Goal: Task Accomplishment & Management: Use online tool/utility

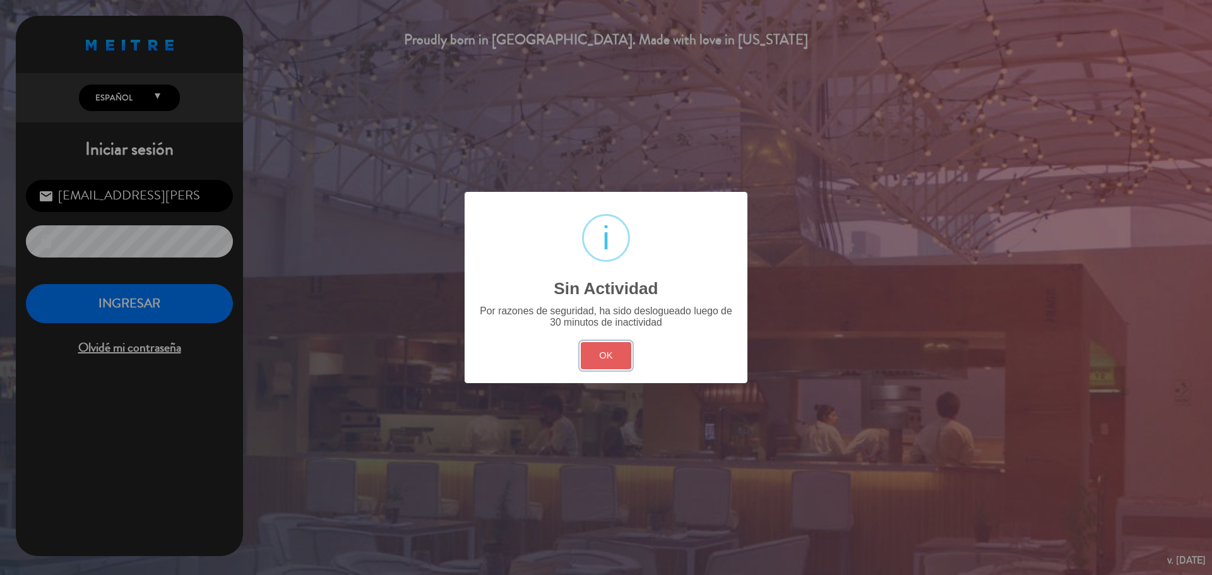
click at [610, 347] on button "OK" at bounding box center [606, 355] width 51 height 27
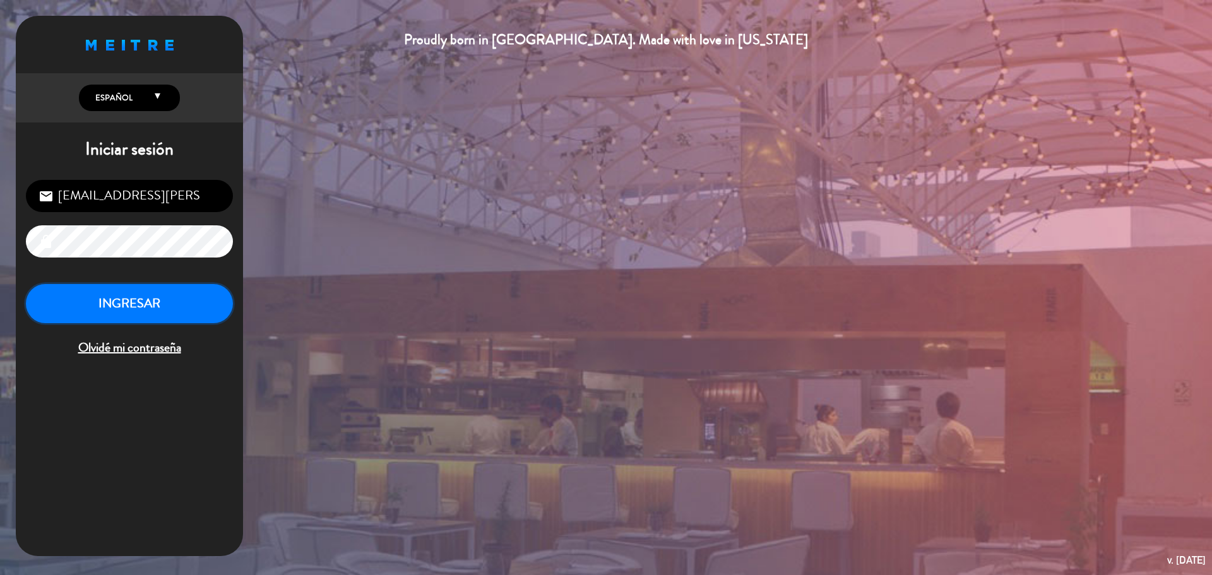
click at [136, 305] on button "INGRESAR" at bounding box center [129, 304] width 207 height 40
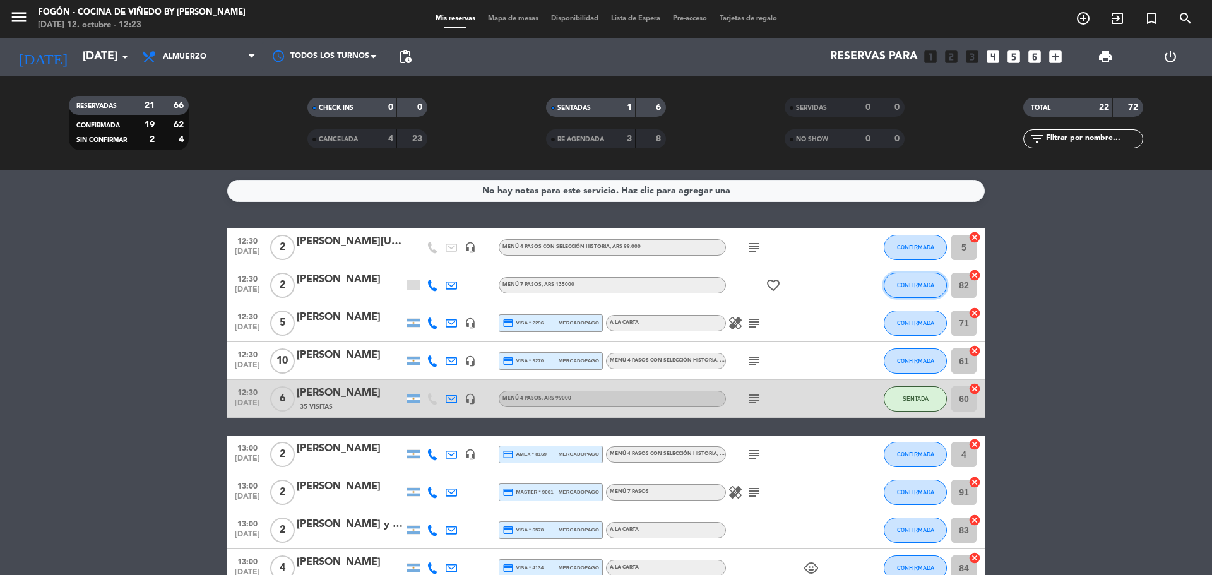
click at [924, 283] on span "CONFIRMADA" at bounding box center [915, 285] width 37 height 7
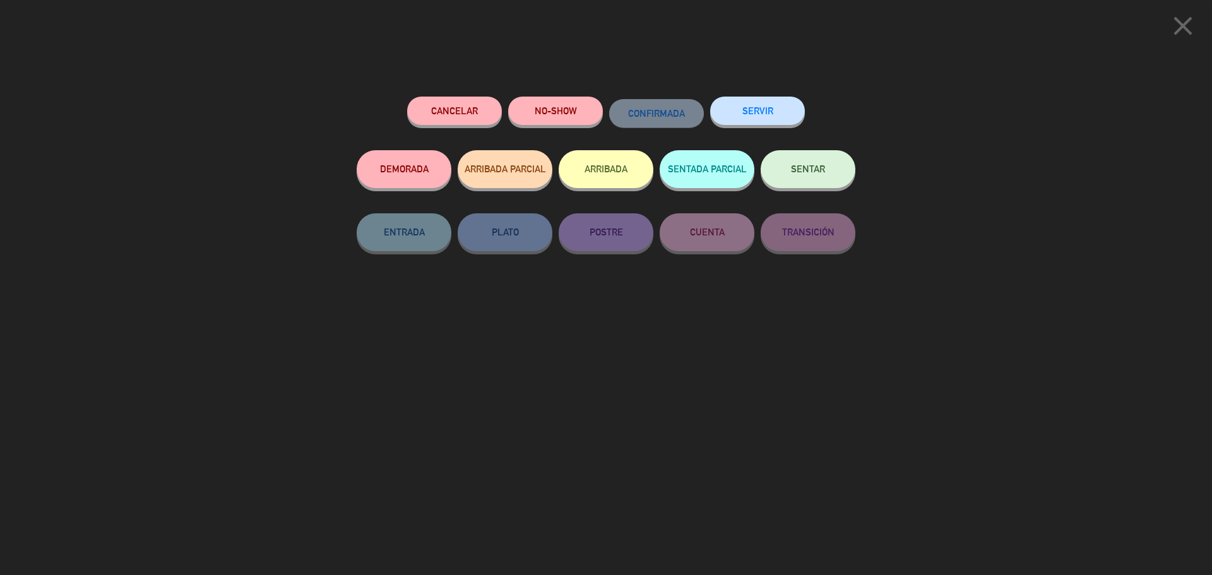
click at [798, 174] on span "SENTAR" at bounding box center [808, 168] width 34 height 11
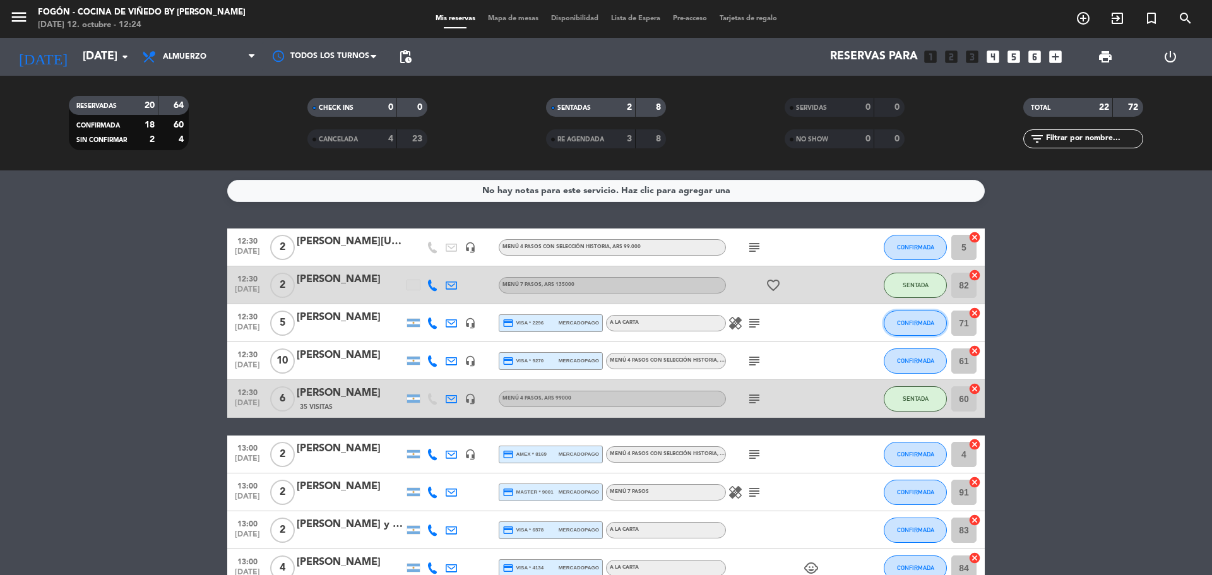
click at [901, 325] on span "CONFIRMADA" at bounding box center [915, 322] width 37 height 7
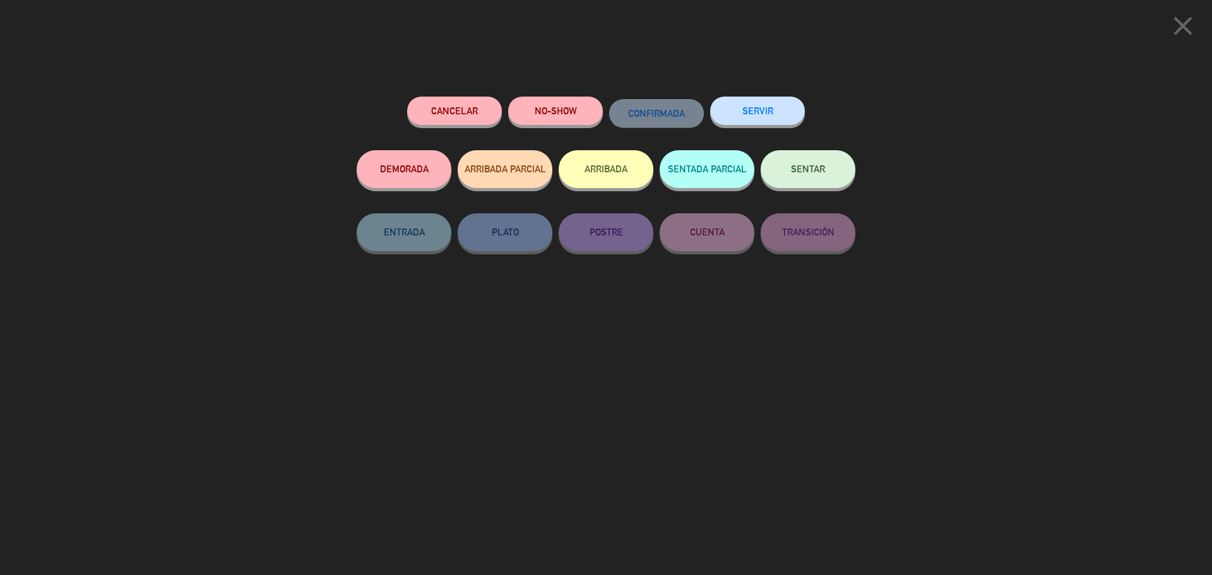
click at [821, 181] on button "SENTAR" at bounding box center [808, 169] width 95 height 38
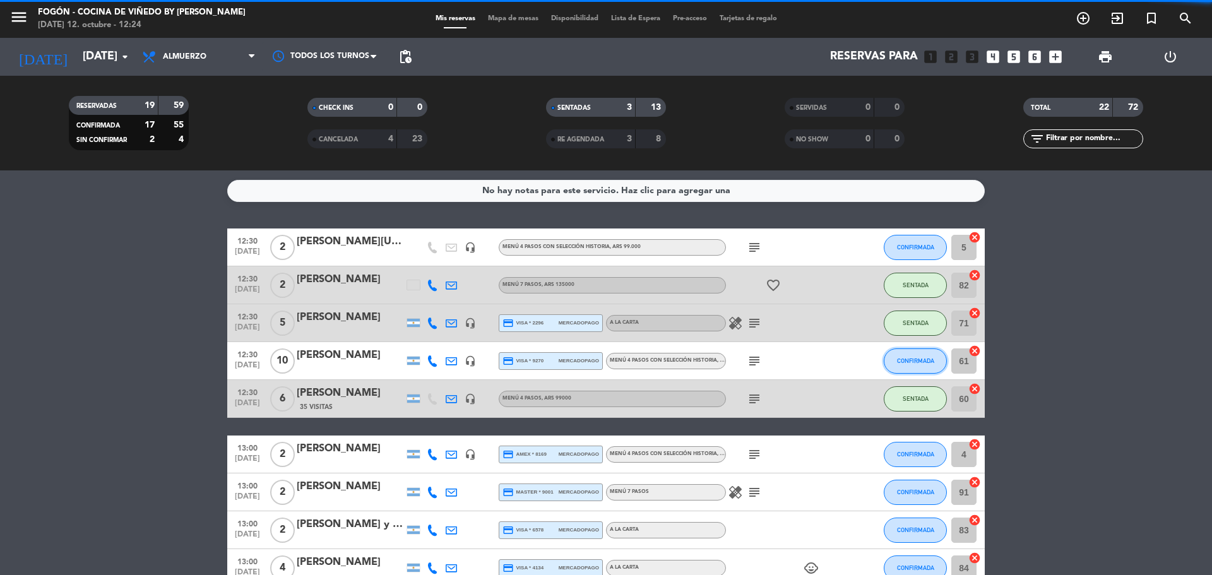
click at [934, 361] on span "CONFIRMADA" at bounding box center [915, 360] width 37 height 7
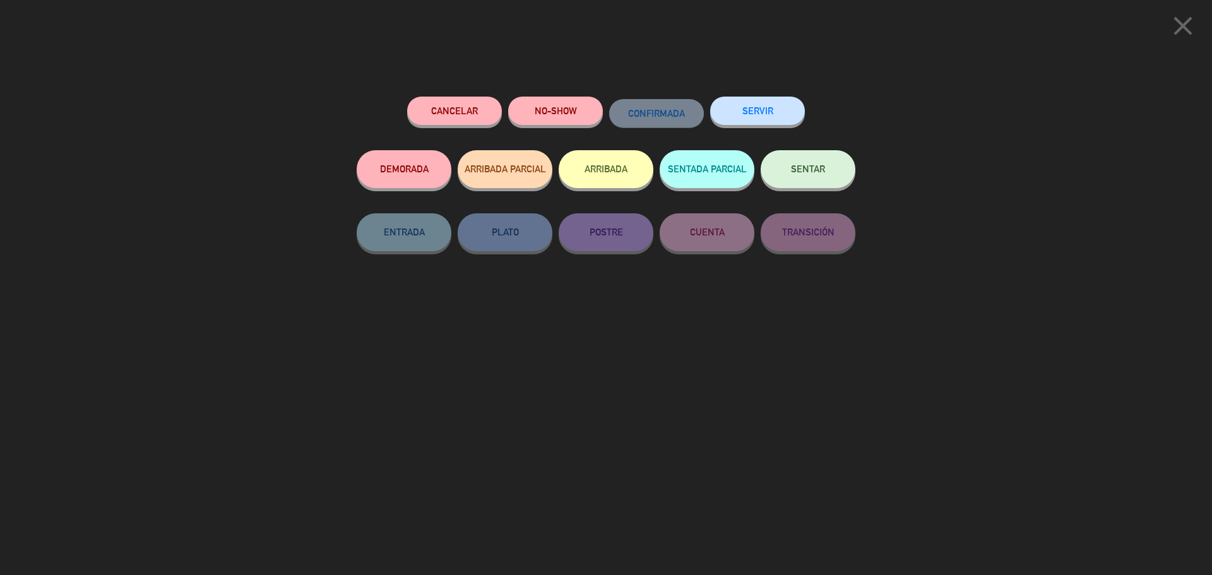
click at [827, 162] on button "SENTAR" at bounding box center [808, 169] width 95 height 38
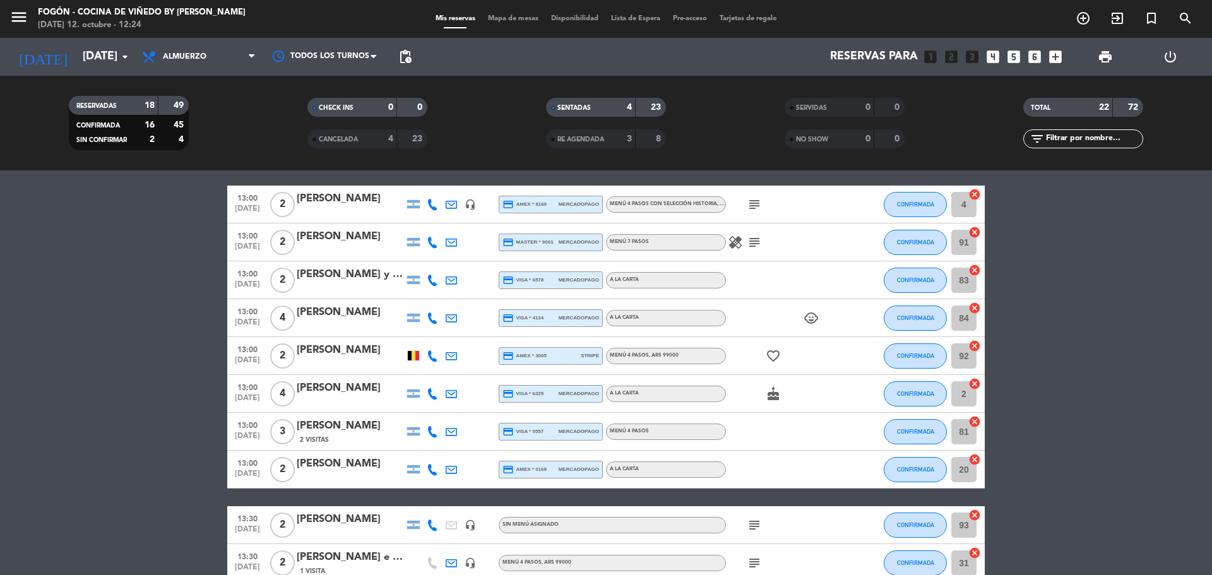
scroll to position [252, 0]
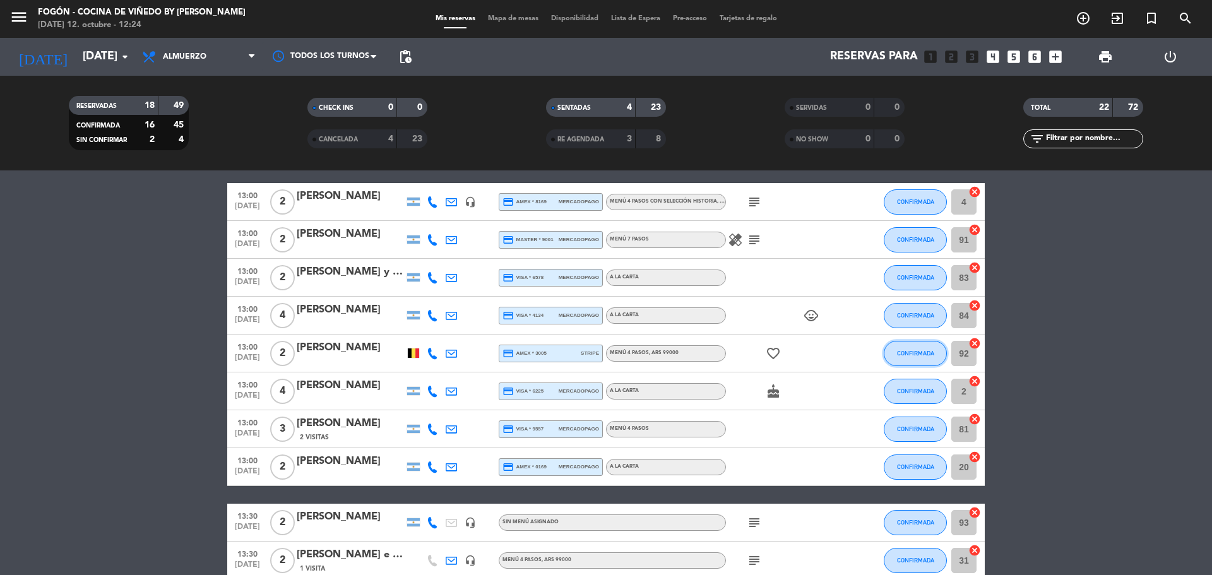
click at [901, 356] on span "CONFIRMADA" at bounding box center [915, 353] width 37 height 7
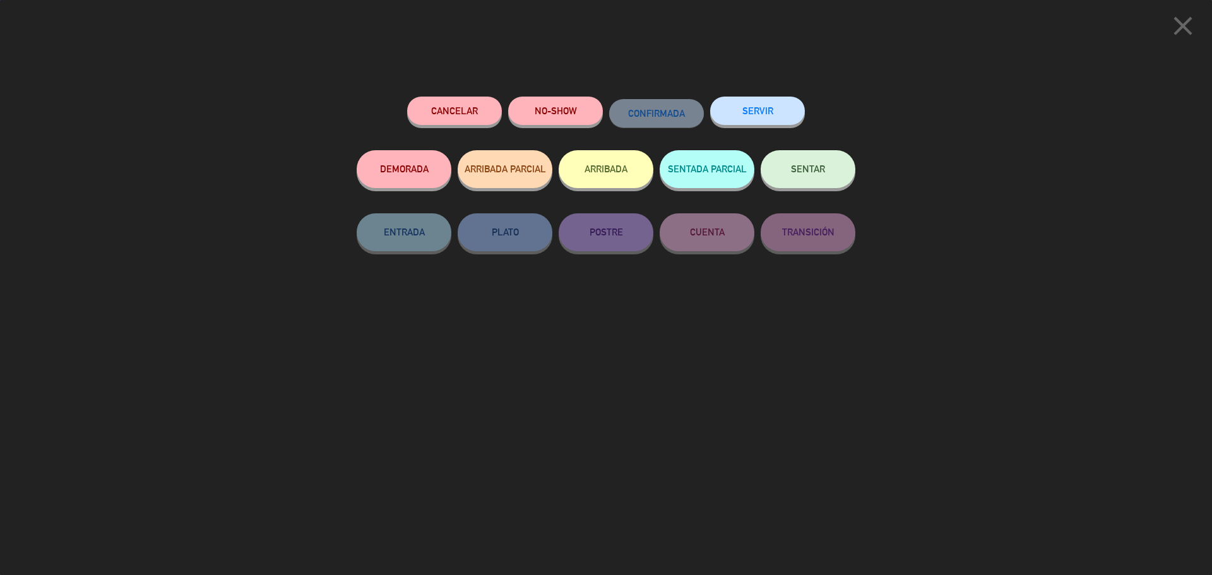
click at [816, 175] on button "SENTAR" at bounding box center [808, 169] width 95 height 38
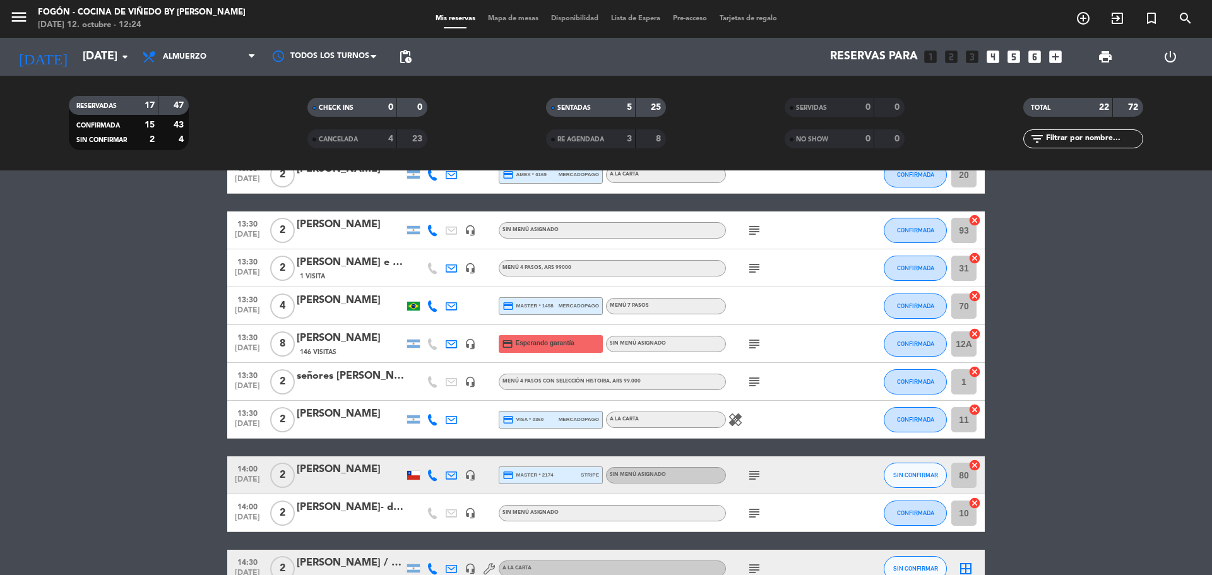
scroll to position [568, 0]
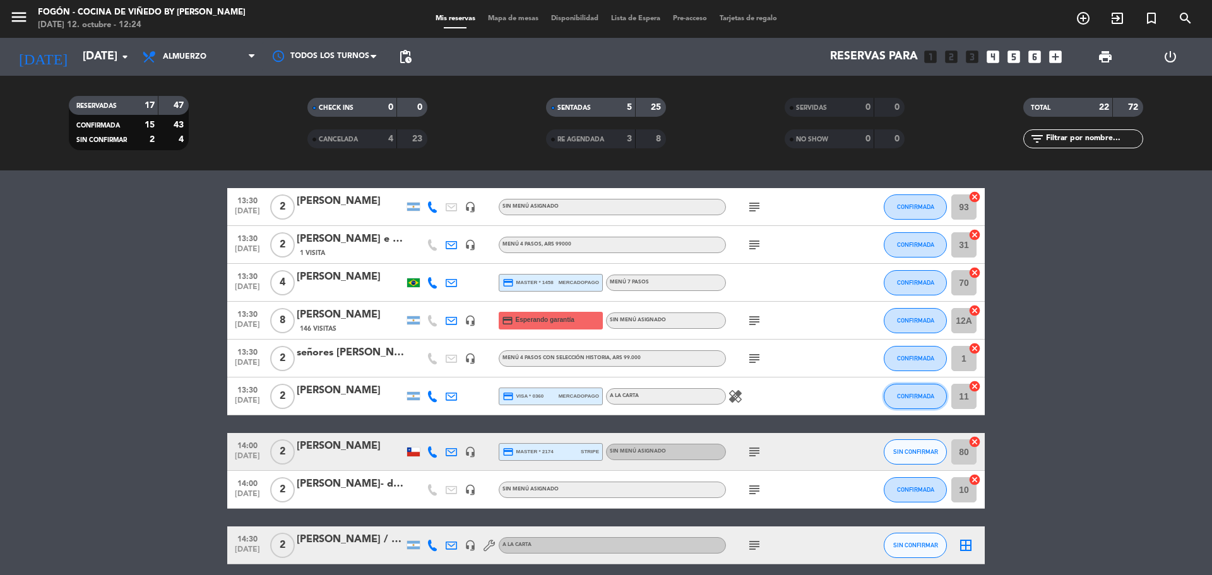
click at [908, 398] on span "CONFIRMADA" at bounding box center [915, 396] width 37 height 7
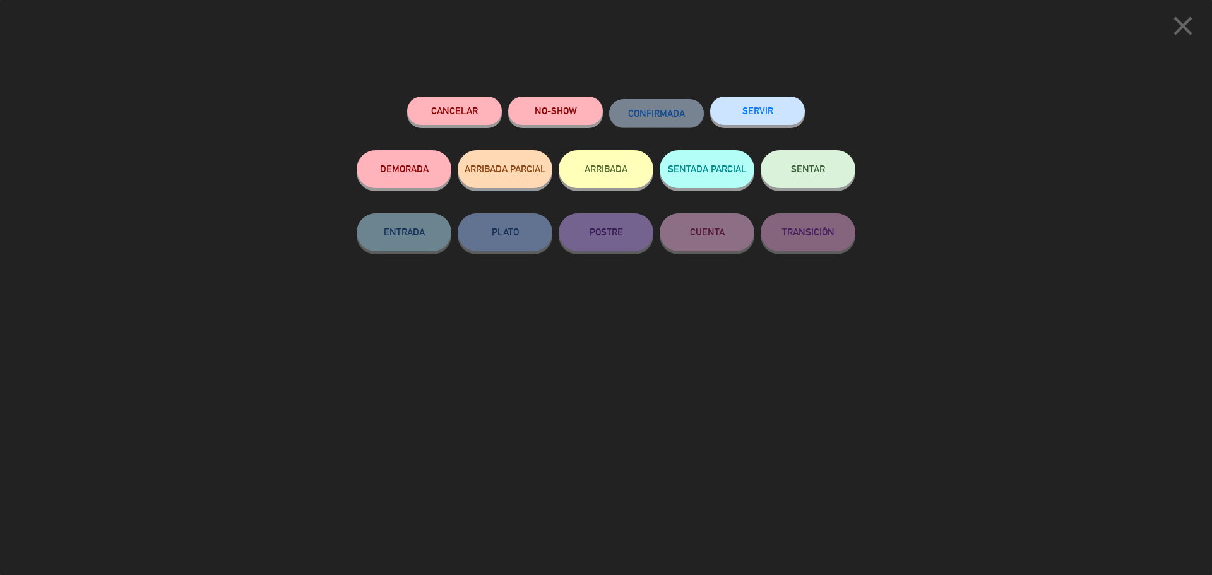
click at [796, 167] on span "SENTAR" at bounding box center [808, 168] width 34 height 11
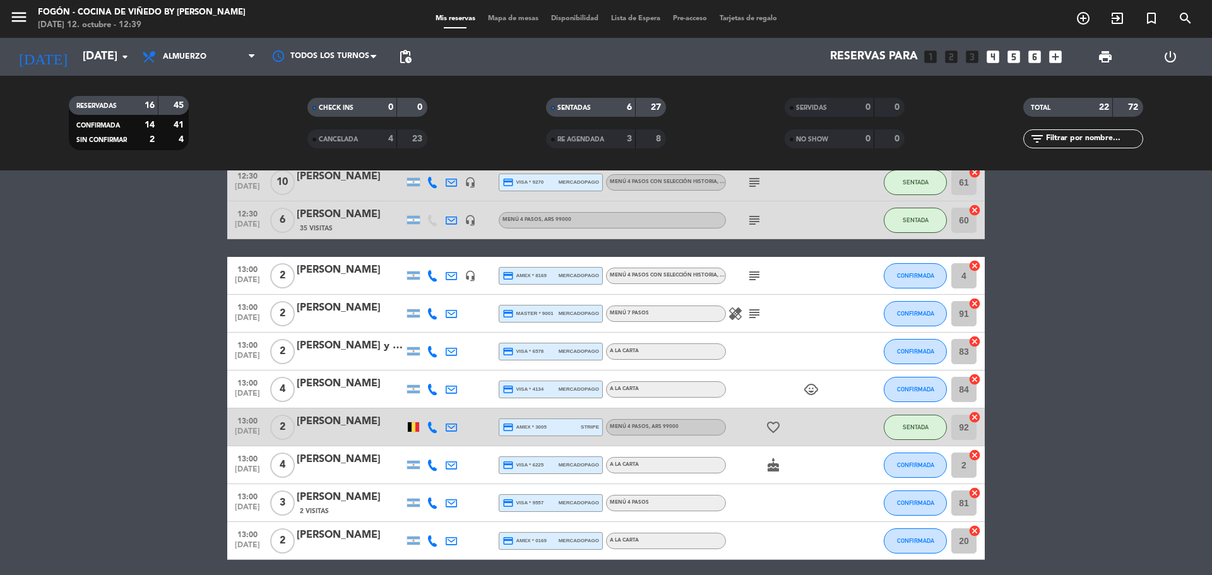
scroll to position [0, 0]
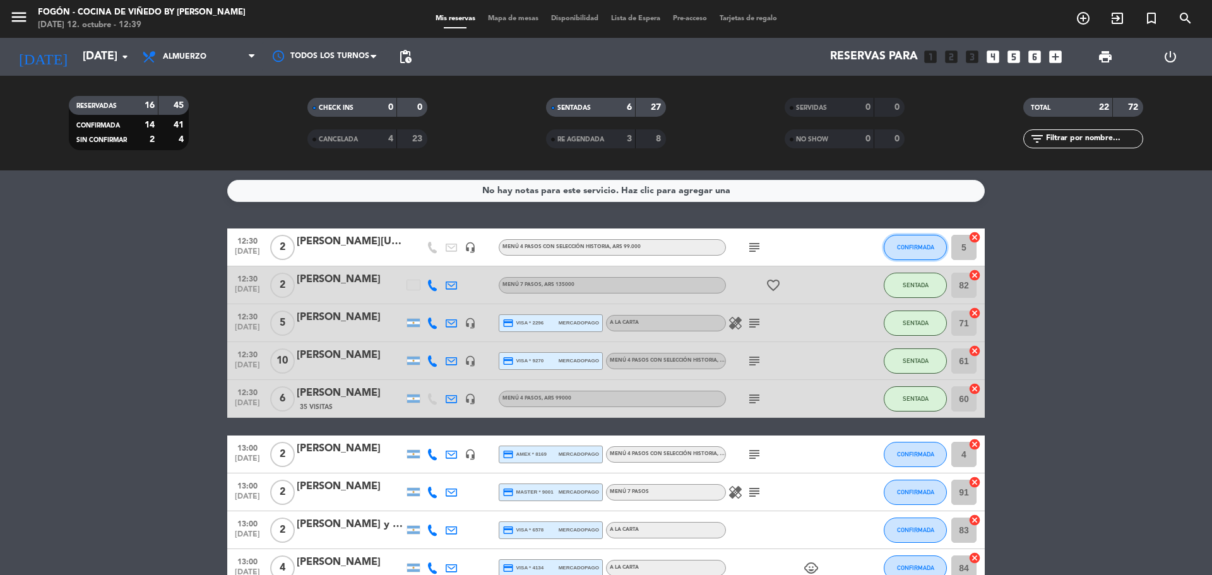
click at [905, 240] on button "CONFIRMADA" at bounding box center [915, 247] width 63 height 25
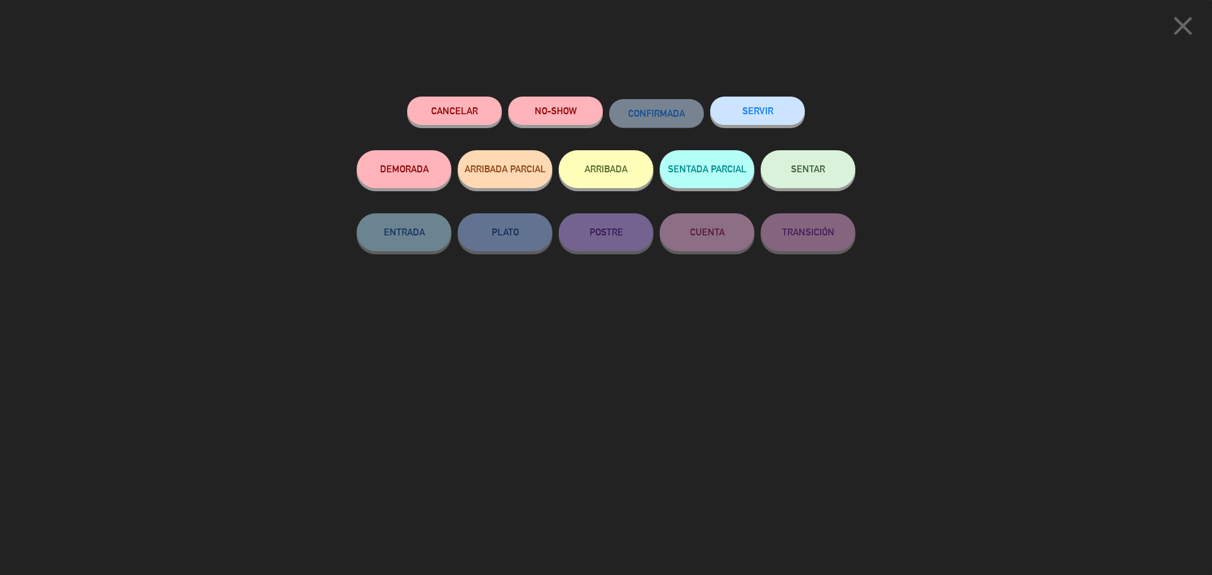
click at [803, 163] on button "SENTAR" at bounding box center [808, 169] width 95 height 38
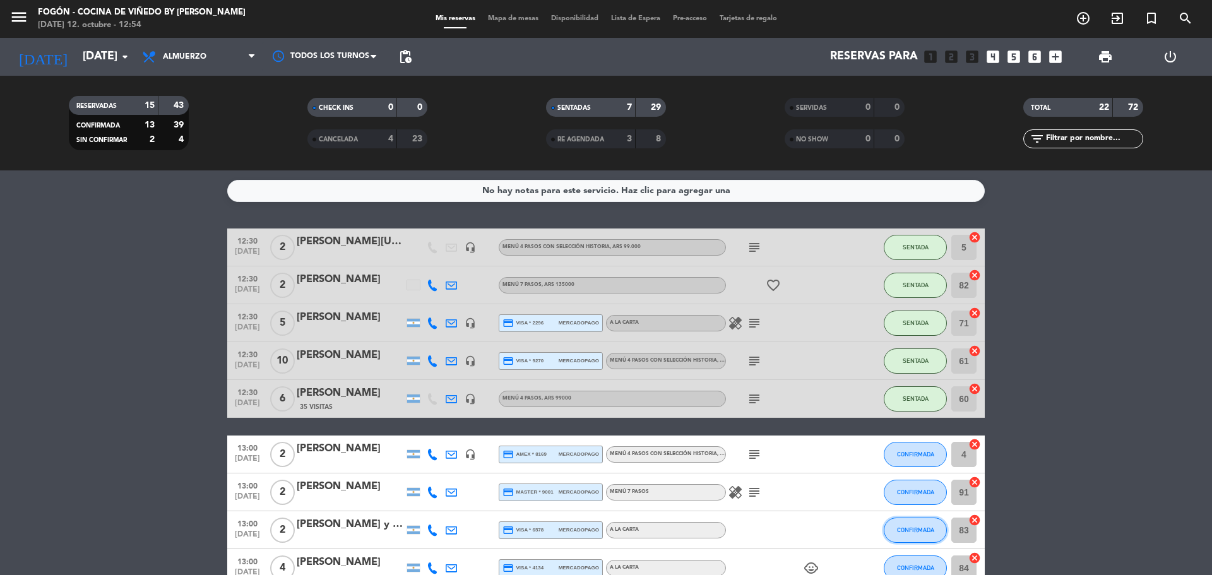
click at [919, 530] on span "CONFIRMADA" at bounding box center [915, 529] width 37 height 7
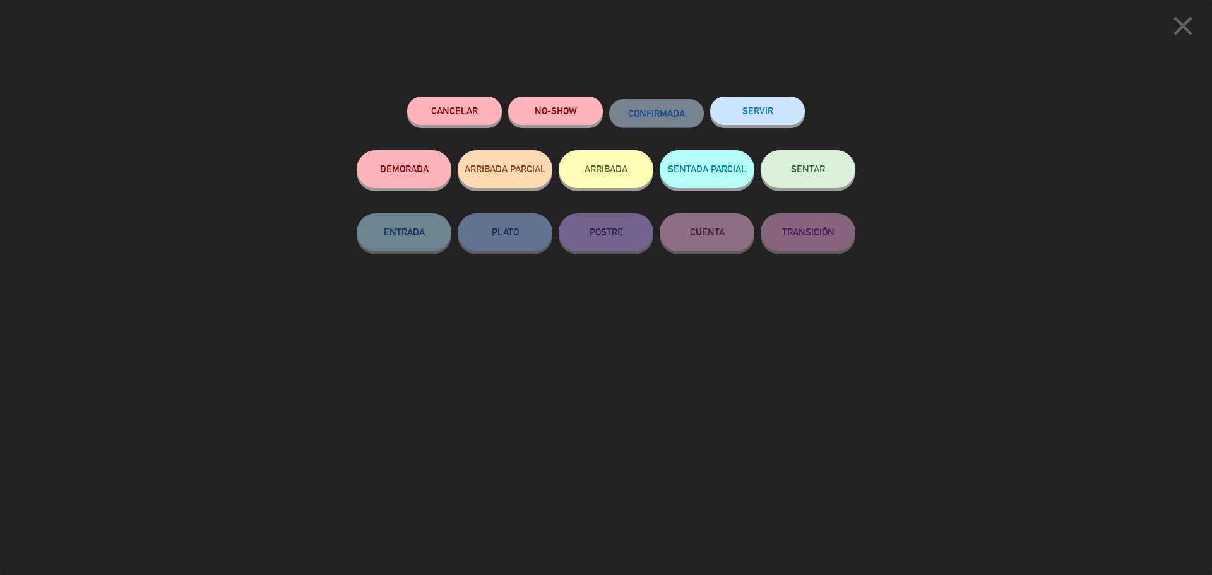
click at [800, 179] on button "SENTAR" at bounding box center [808, 169] width 95 height 38
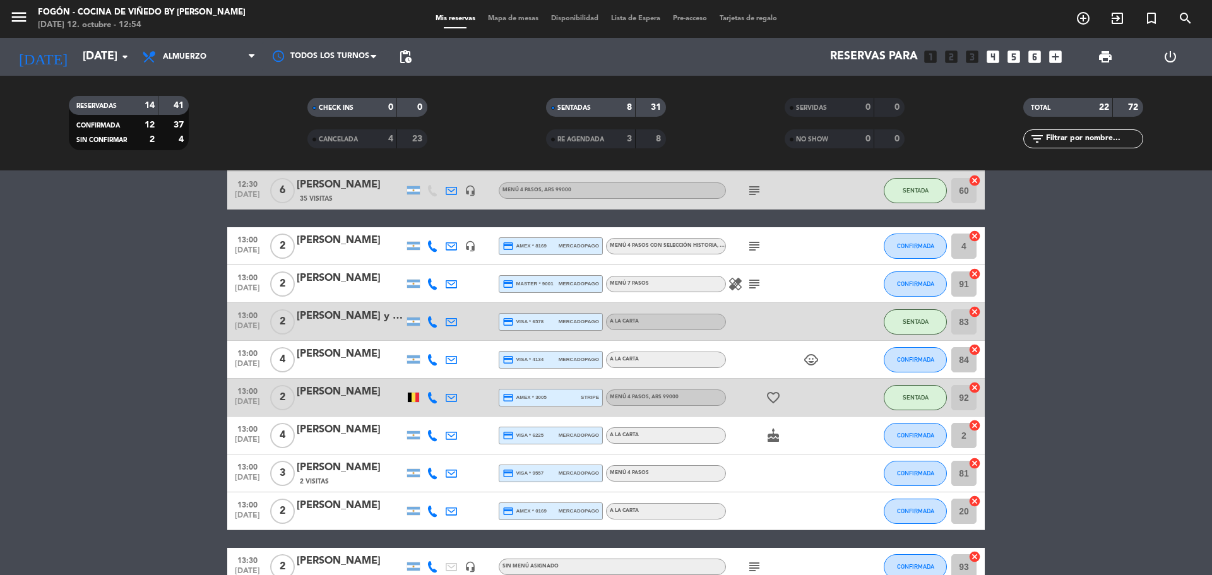
scroll to position [252, 0]
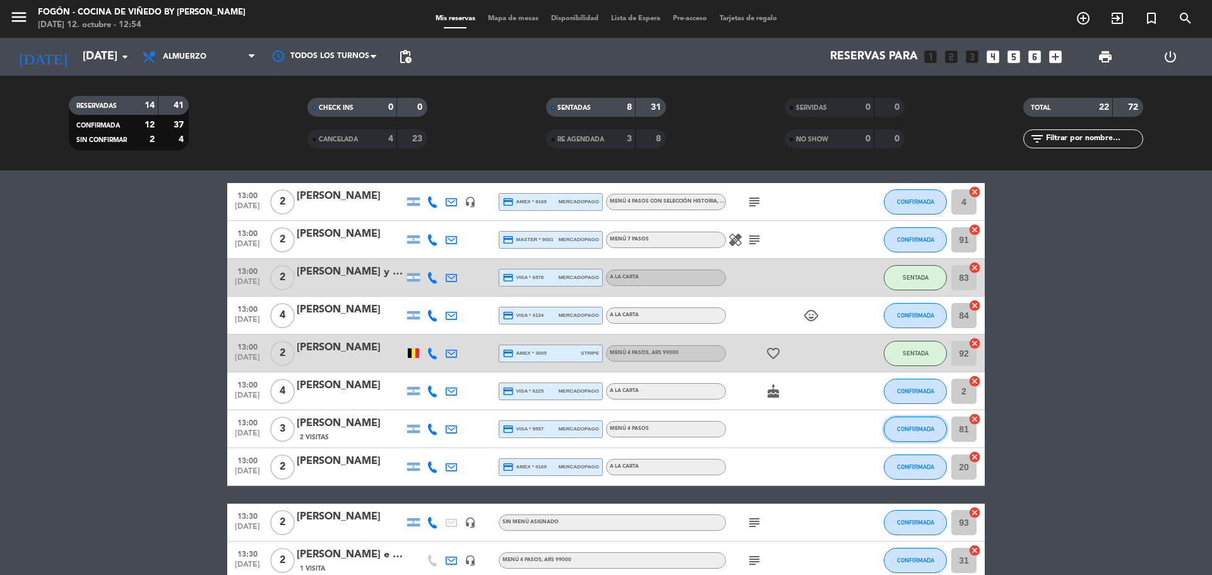
click at [906, 429] on span "CONFIRMADA" at bounding box center [915, 428] width 37 height 7
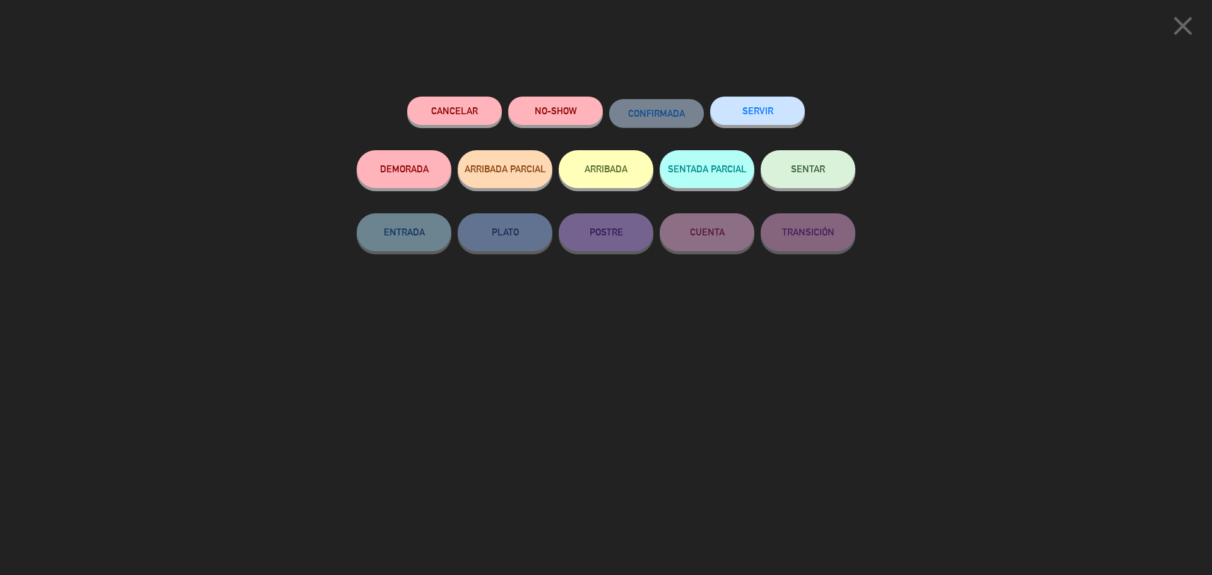
click at [790, 170] on button "SENTAR" at bounding box center [808, 169] width 95 height 38
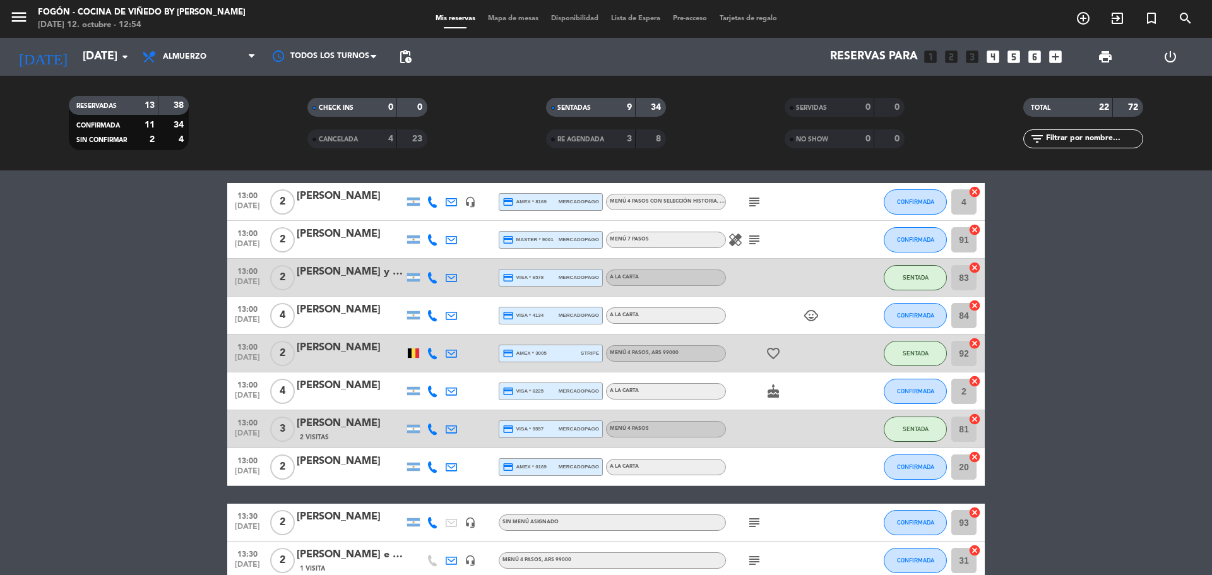
scroll to position [242, 0]
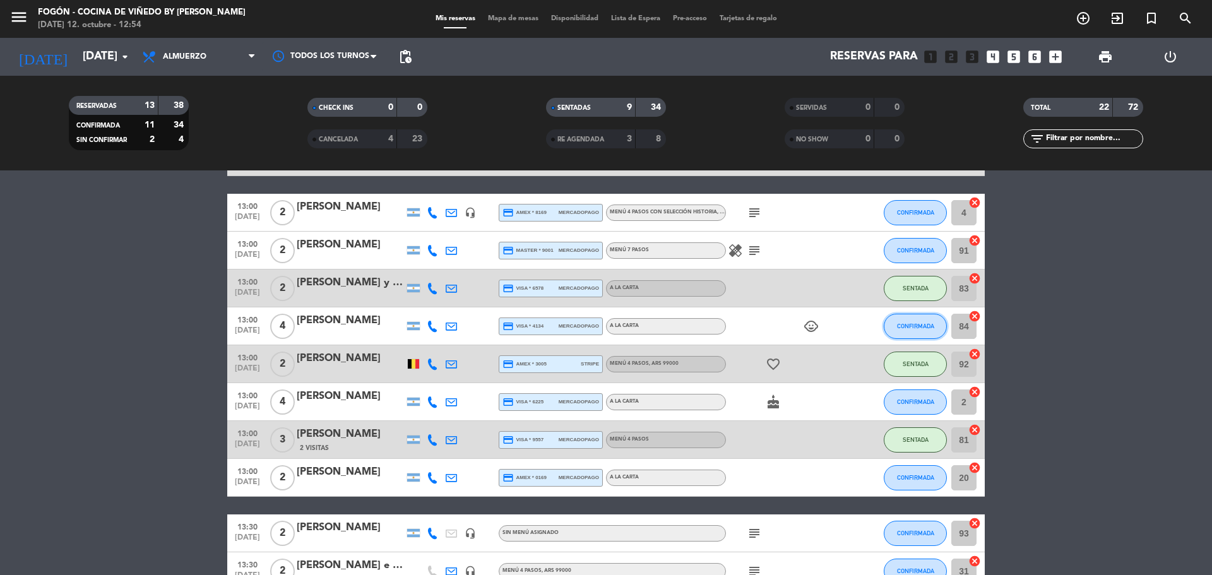
click at [925, 322] on button "CONFIRMADA" at bounding box center [915, 326] width 63 height 25
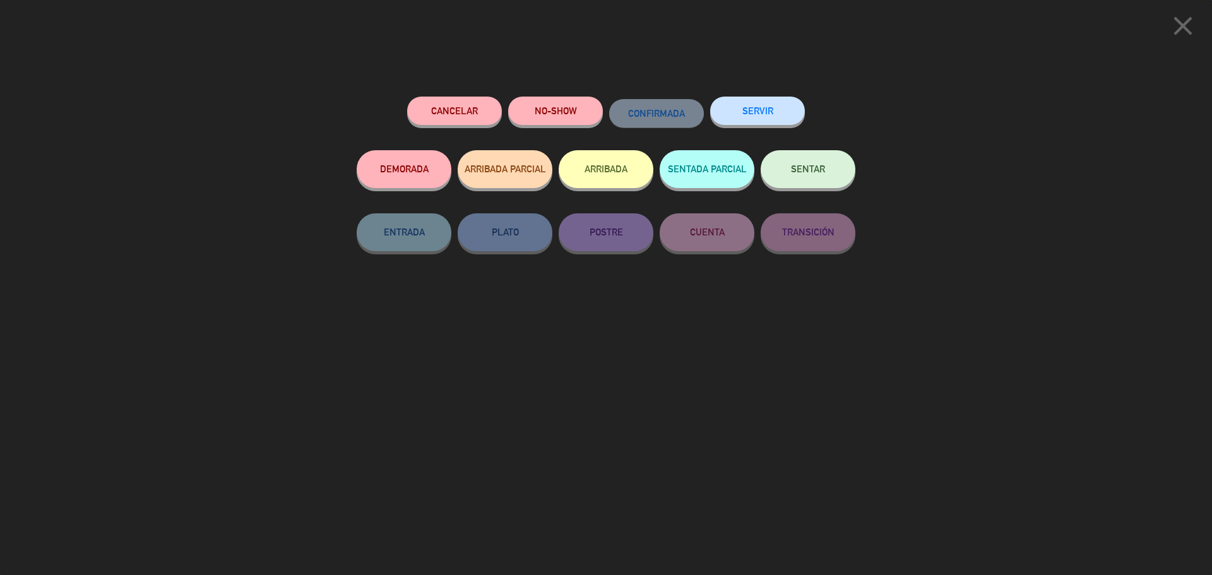
click at [819, 175] on button "SENTAR" at bounding box center [808, 169] width 95 height 38
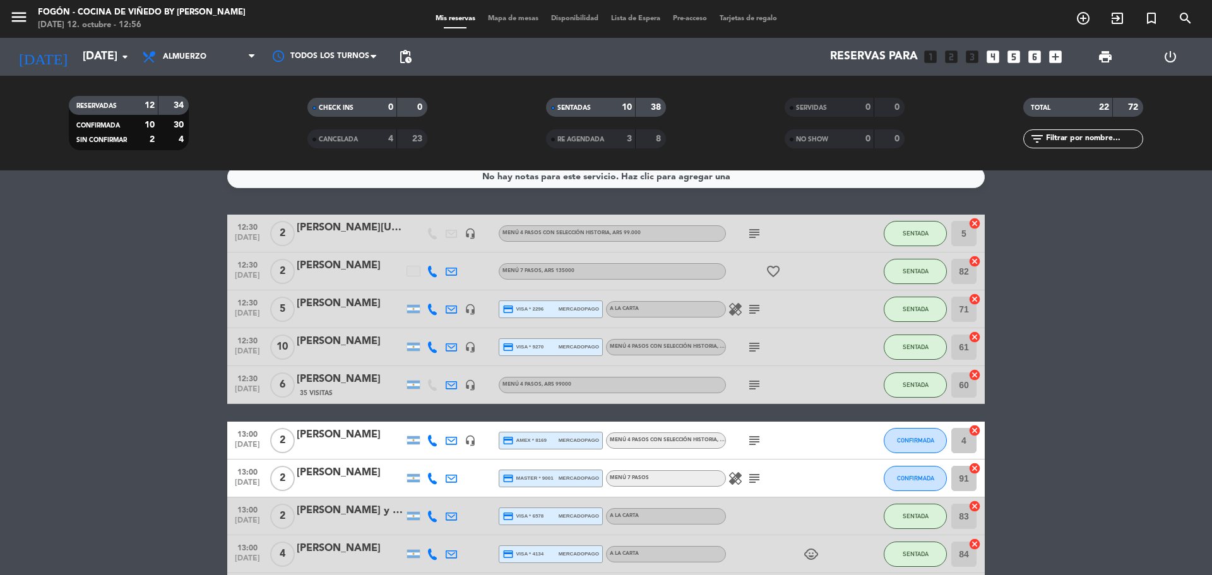
scroll to position [0, 0]
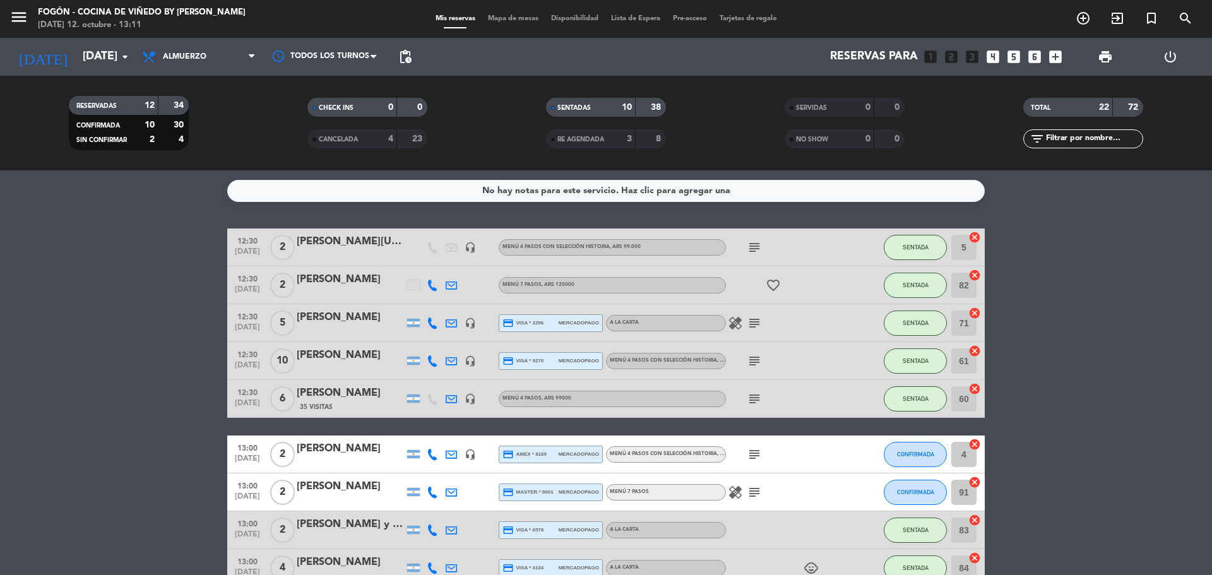
click at [903, 478] on div "CONFIRMADA" at bounding box center [915, 491] width 63 height 37
click at [903, 484] on button "CONFIRMADA" at bounding box center [915, 492] width 63 height 25
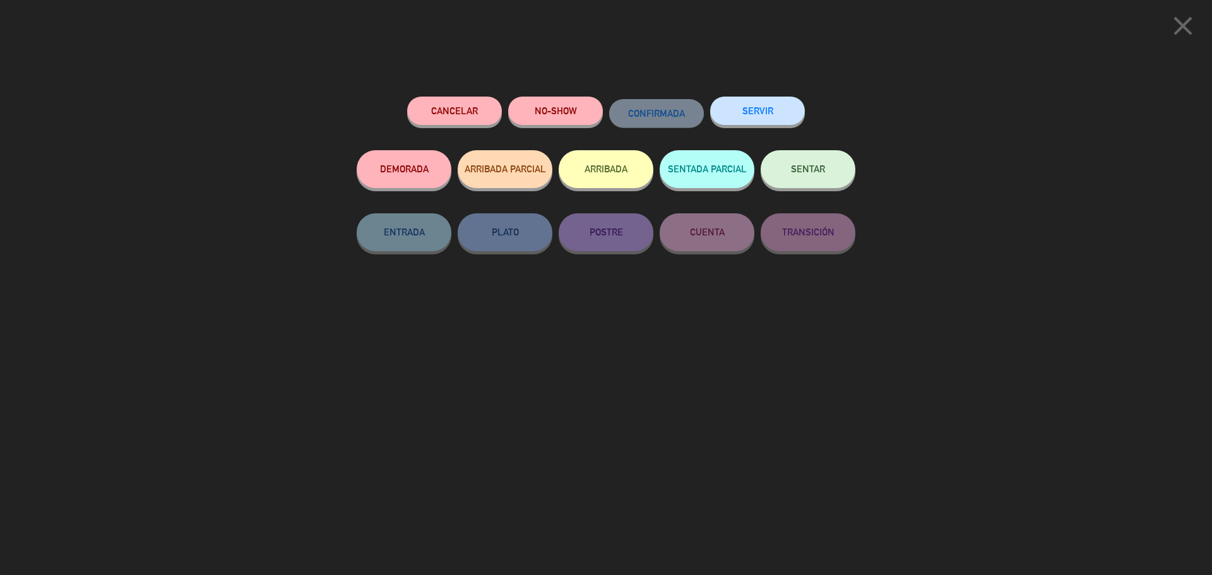
click at [773, 176] on button "SENTAR" at bounding box center [808, 169] width 95 height 38
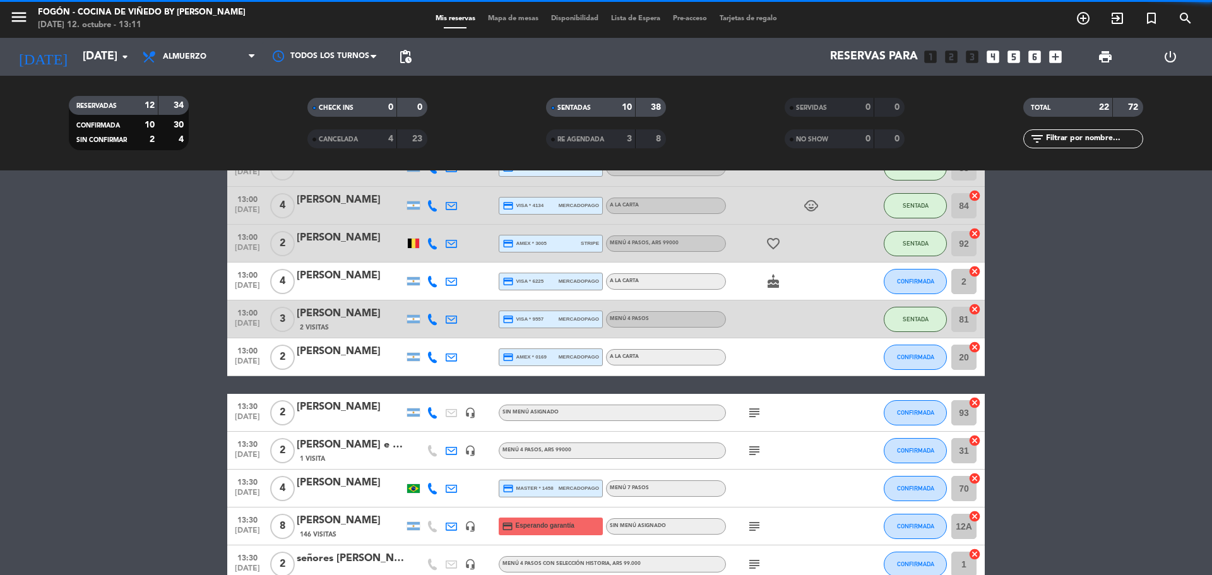
scroll to position [379, 0]
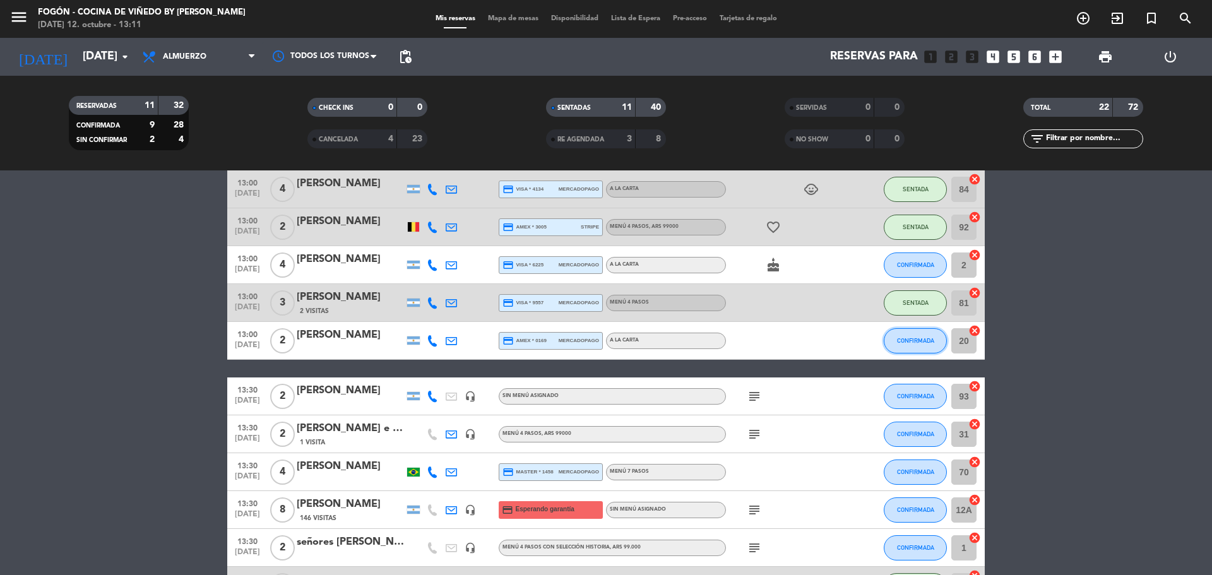
click at [918, 342] on span "CONFIRMADA" at bounding box center [915, 340] width 37 height 7
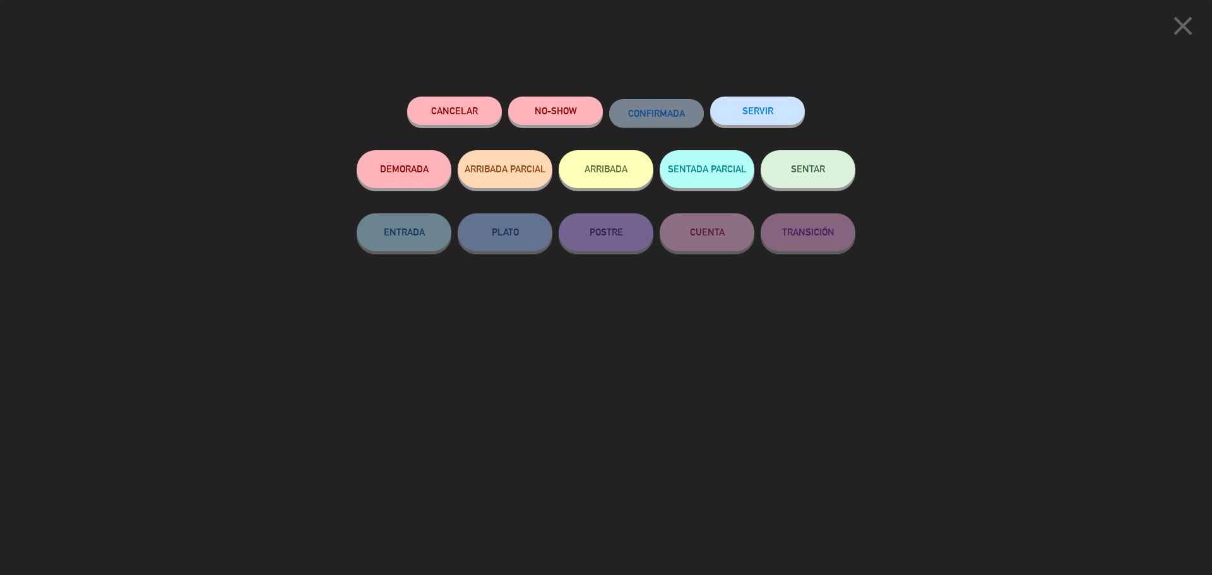
click at [833, 160] on button "SENTAR" at bounding box center [808, 169] width 95 height 38
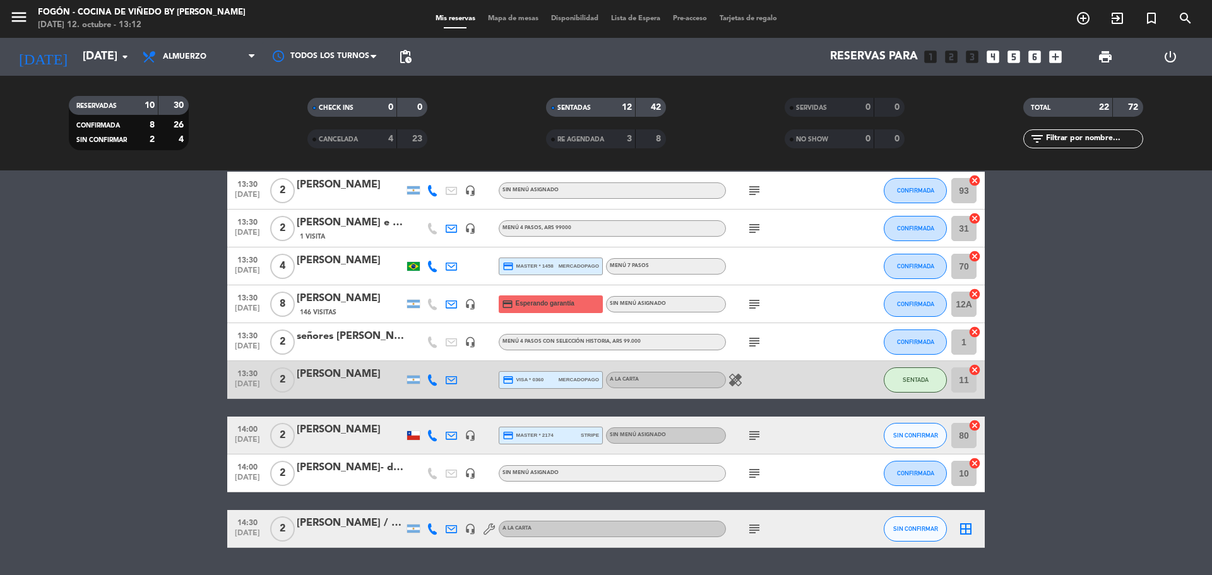
scroll to position [620, 0]
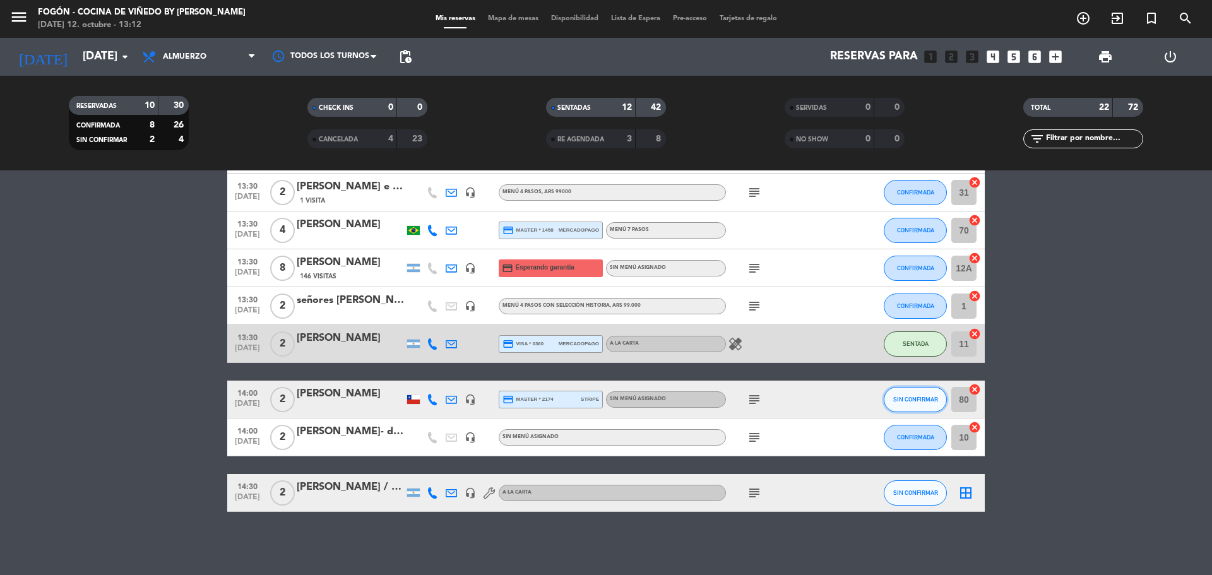
click at [913, 401] on span "SIN CONFIRMAR" at bounding box center [915, 399] width 45 height 7
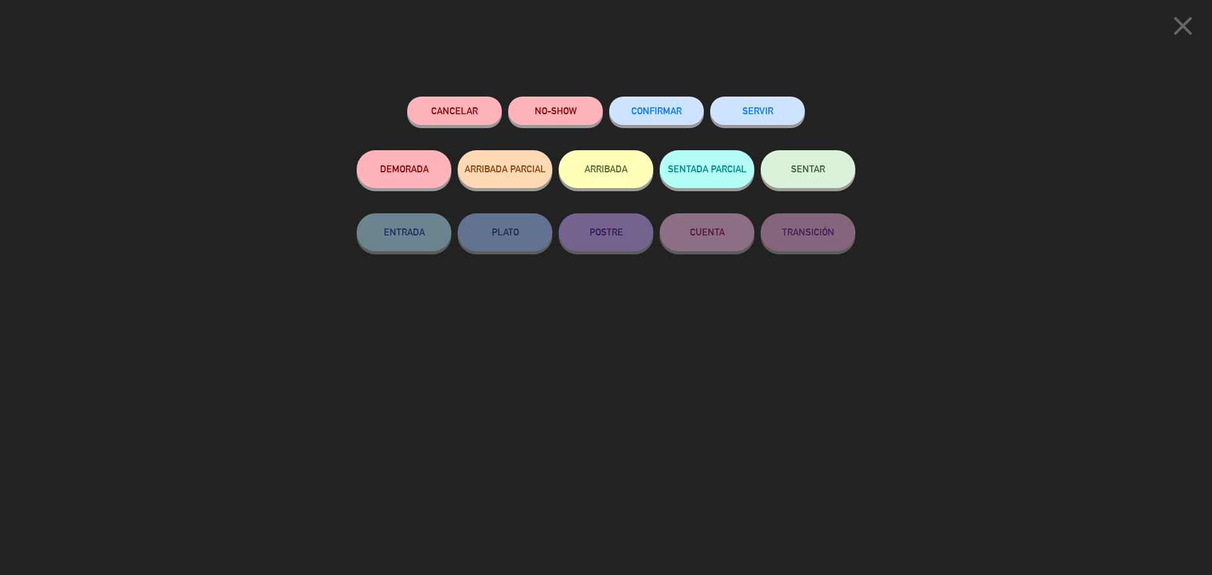
click at [798, 171] on span "SENTAR" at bounding box center [808, 168] width 34 height 11
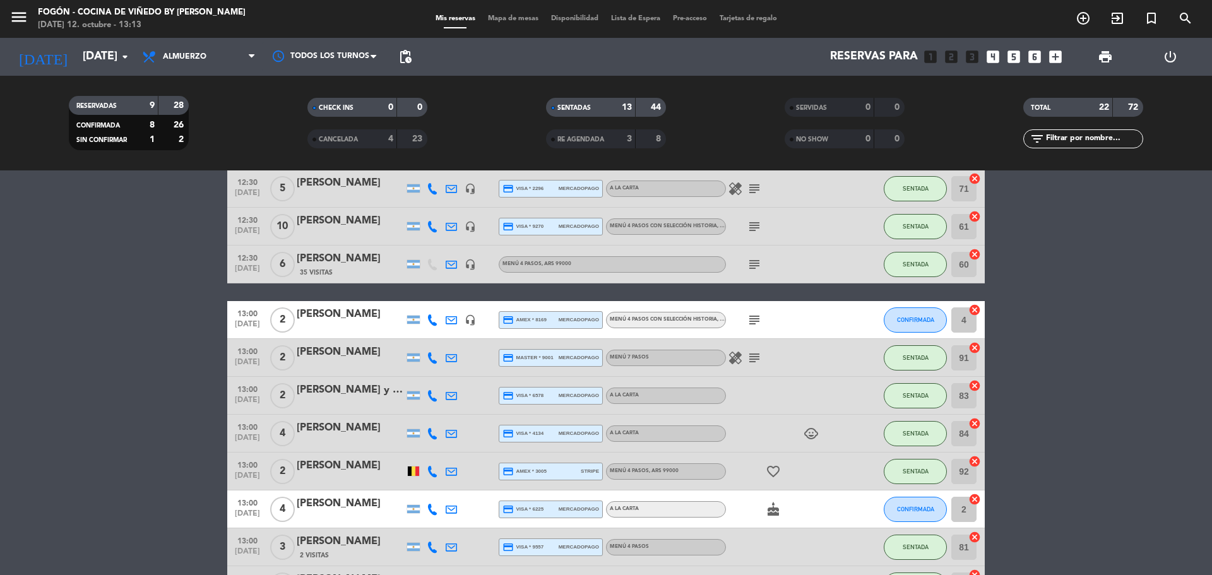
scroll to position [568, 0]
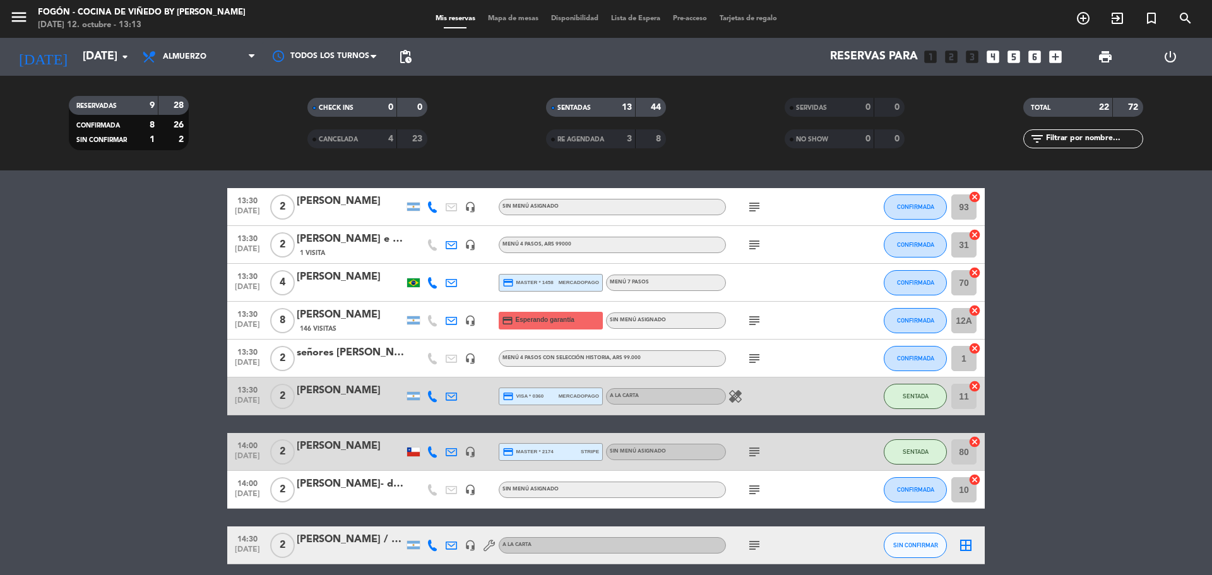
click at [756, 318] on icon "subject" at bounding box center [754, 320] width 15 height 15
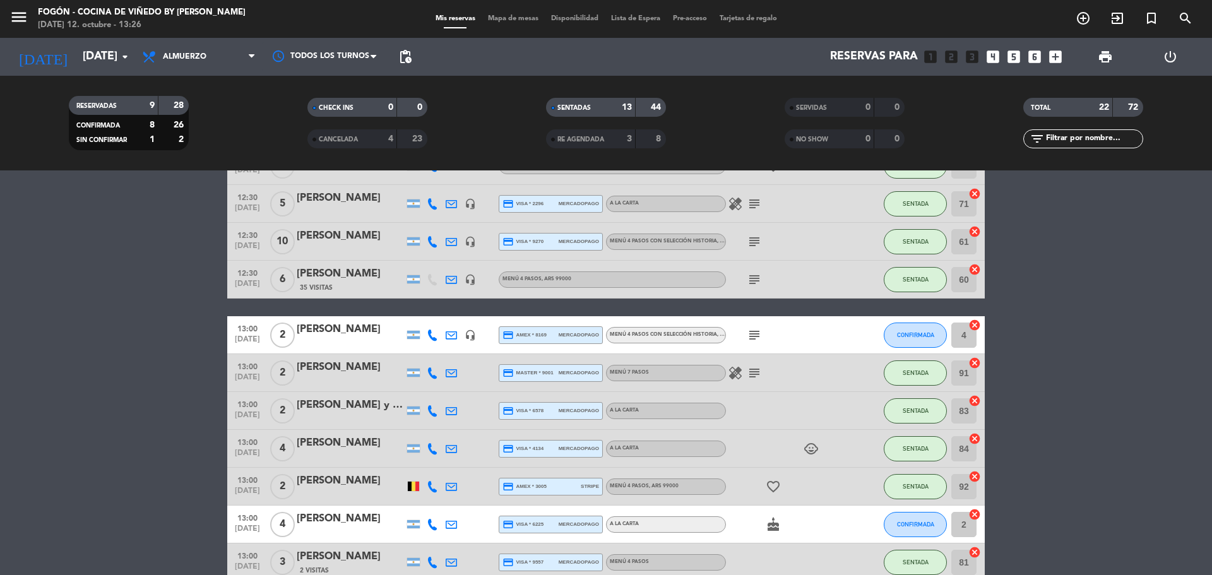
scroll to position [126, 0]
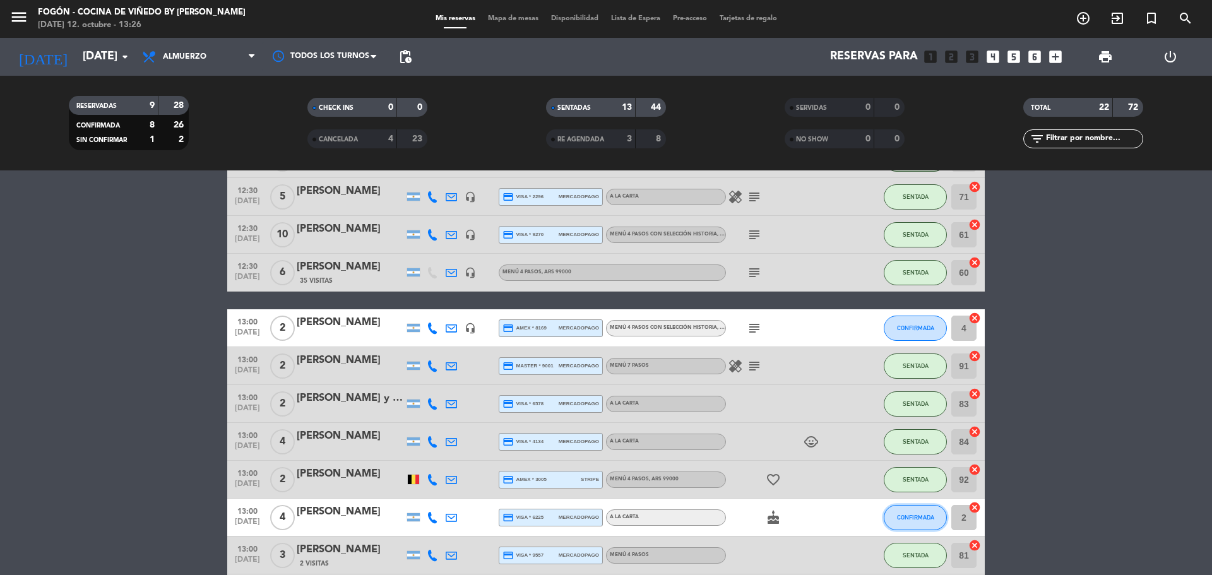
click at [929, 523] on button "CONFIRMADA" at bounding box center [915, 517] width 63 height 25
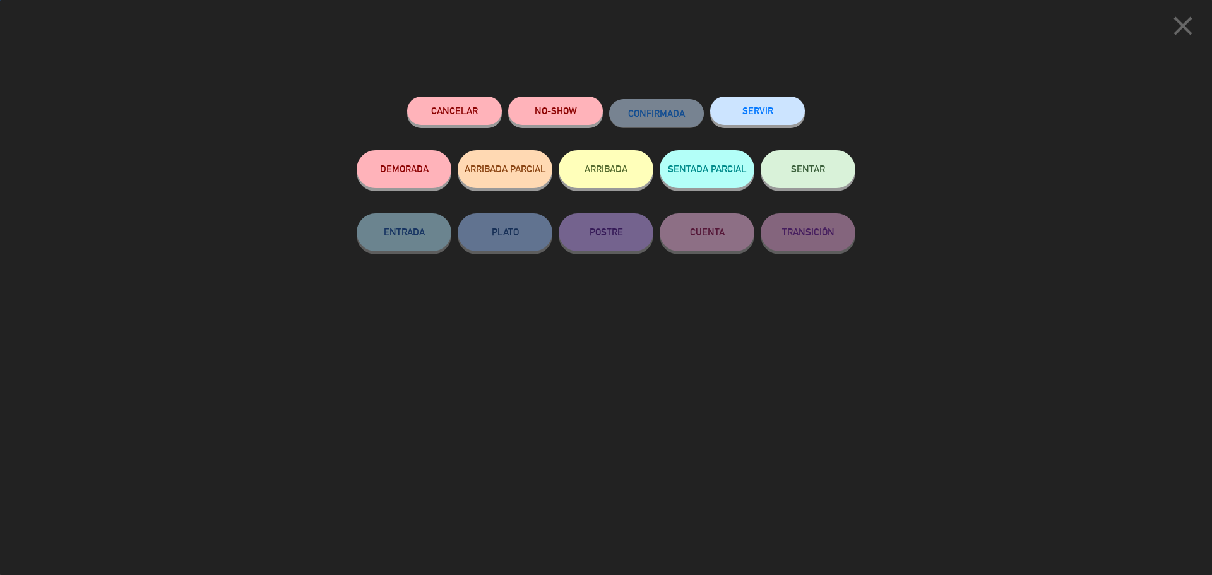
click at [808, 158] on button "SENTAR" at bounding box center [808, 169] width 95 height 38
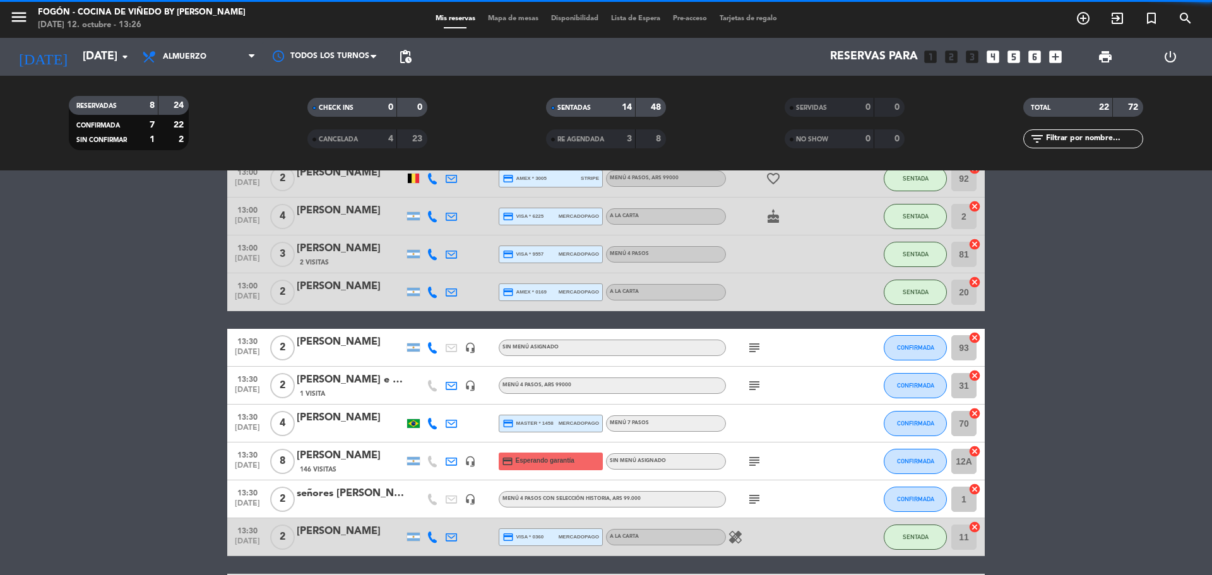
scroll to position [442, 0]
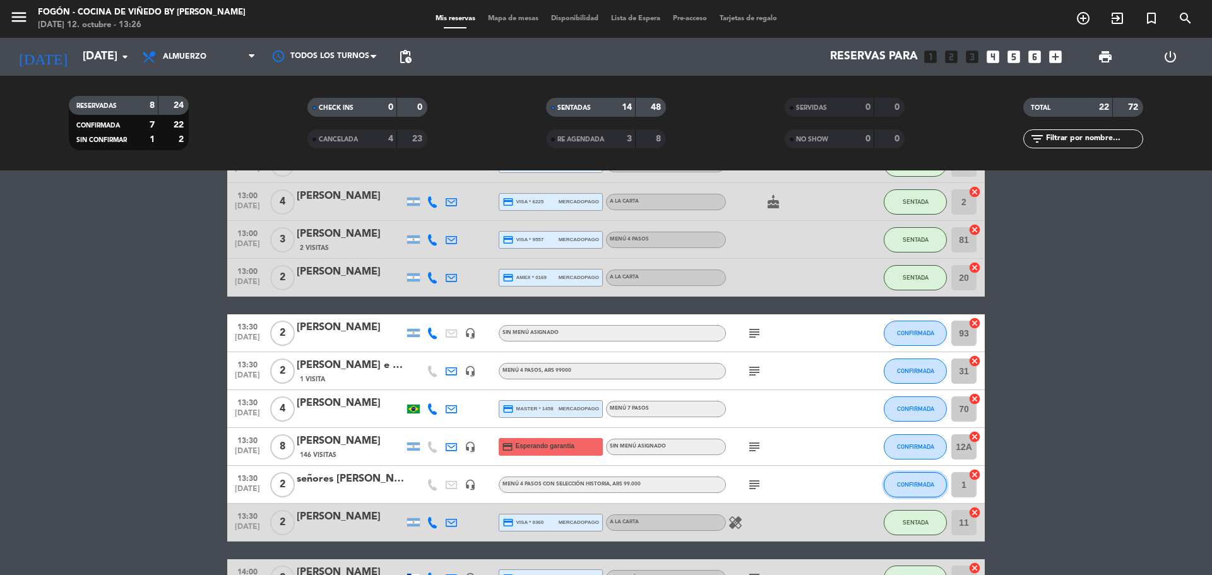
click at [920, 486] on span "CONFIRMADA" at bounding box center [915, 484] width 37 height 7
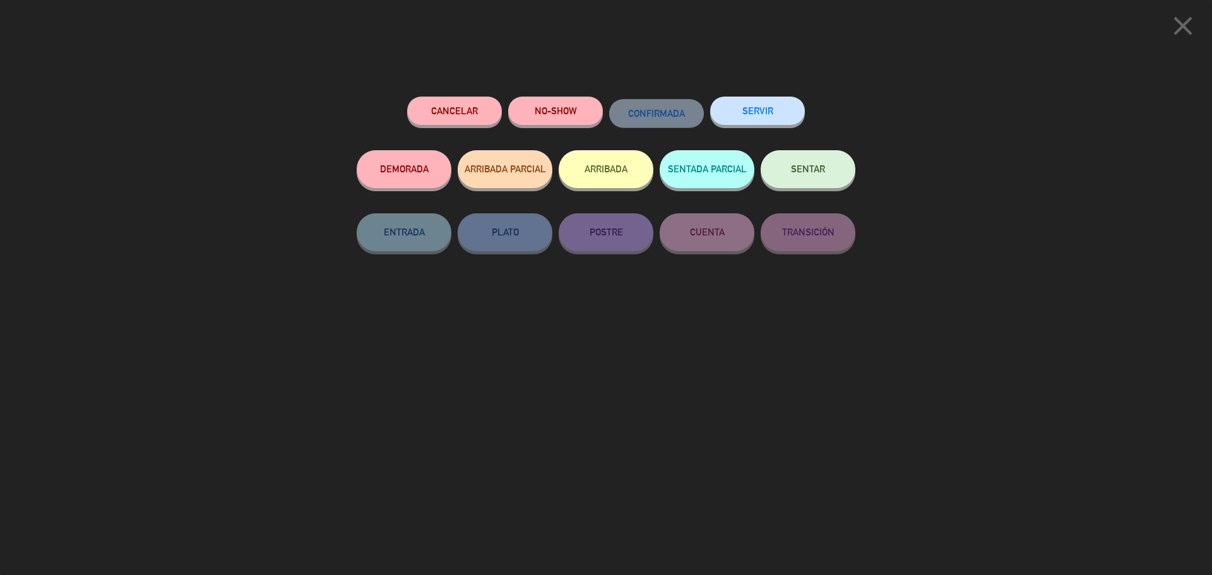
click at [819, 178] on button "SENTAR" at bounding box center [808, 169] width 95 height 38
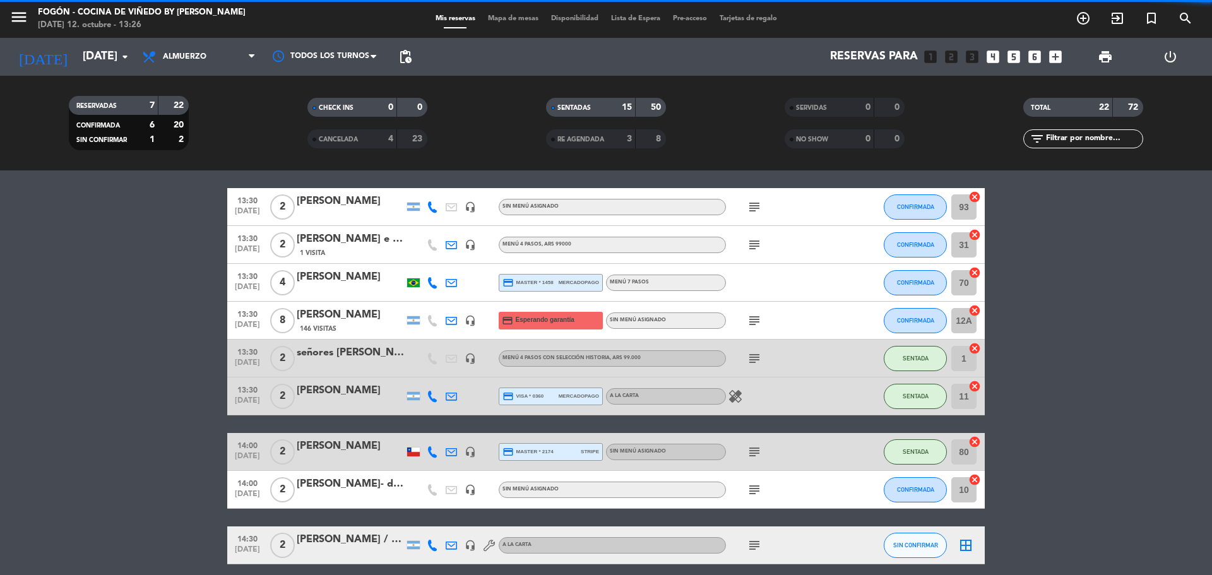
scroll to position [620, 0]
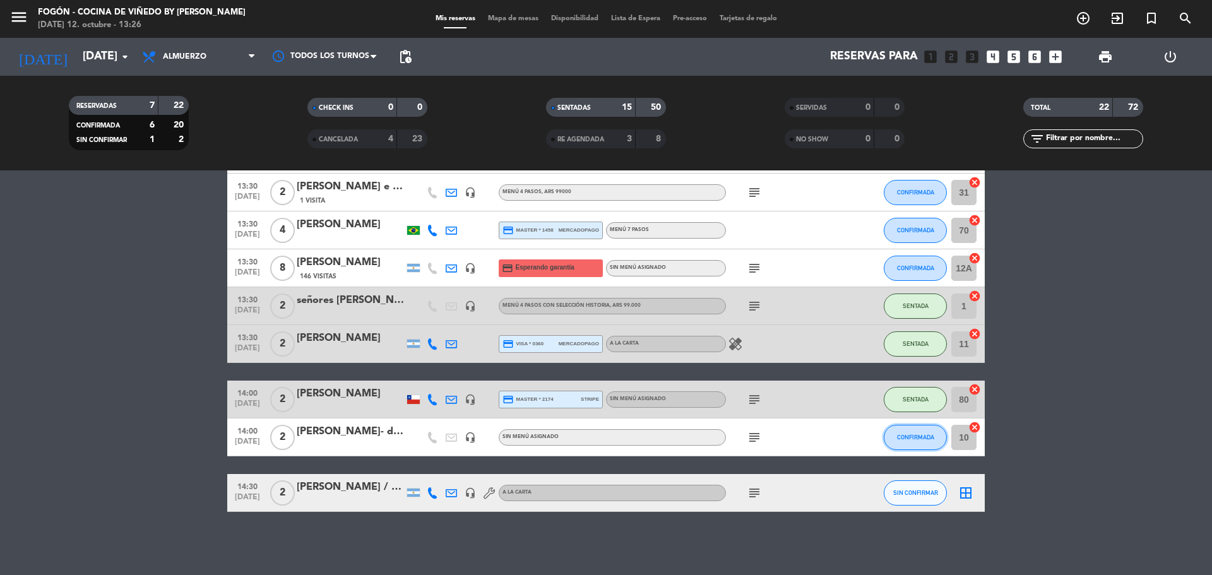
click at [925, 443] on button "CONFIRMADA" at bounding box center [915, 437] width 63 height 25
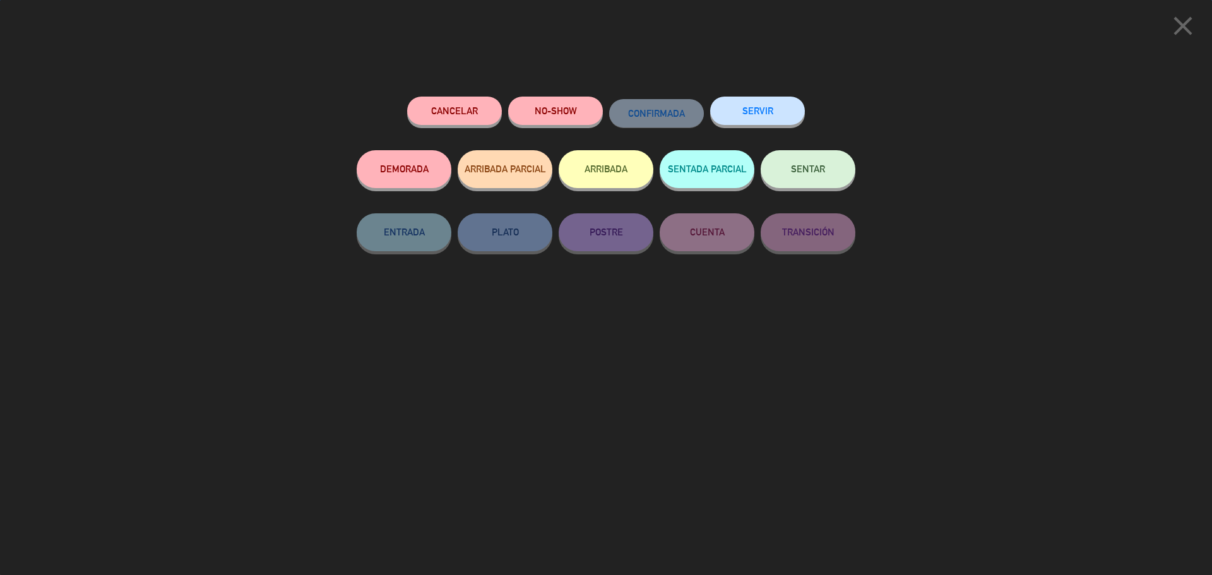
click at [812, 165] on button "SENTAR" at bounding box center [808, 169] width 95 height 38
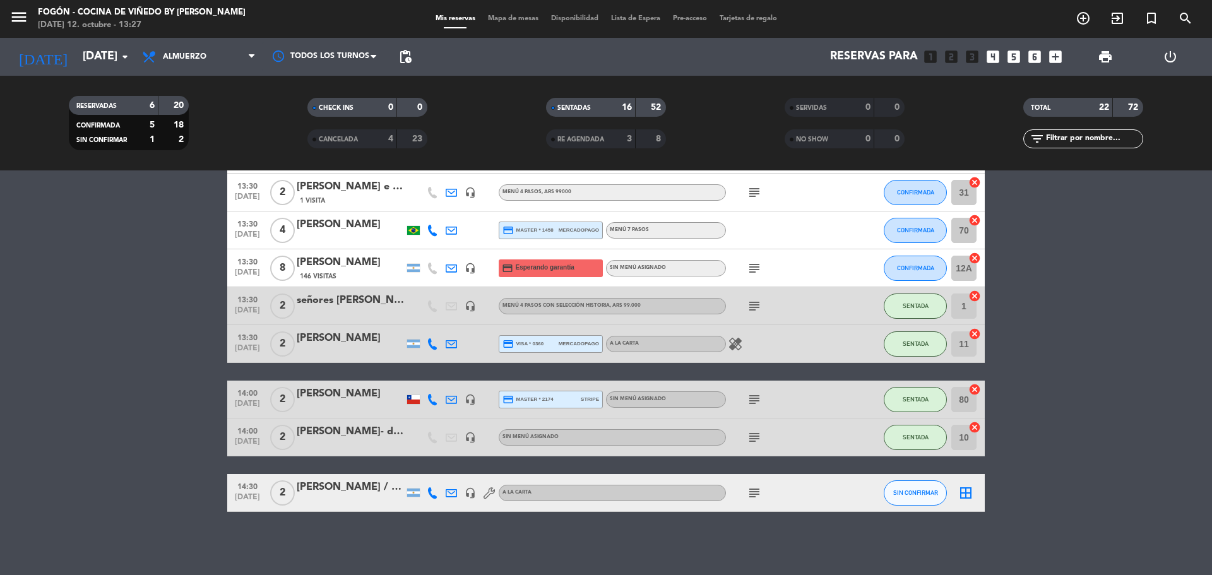
click at [754, 271] on icon "subject" at bounding box center [754, 268] width 15 height 15
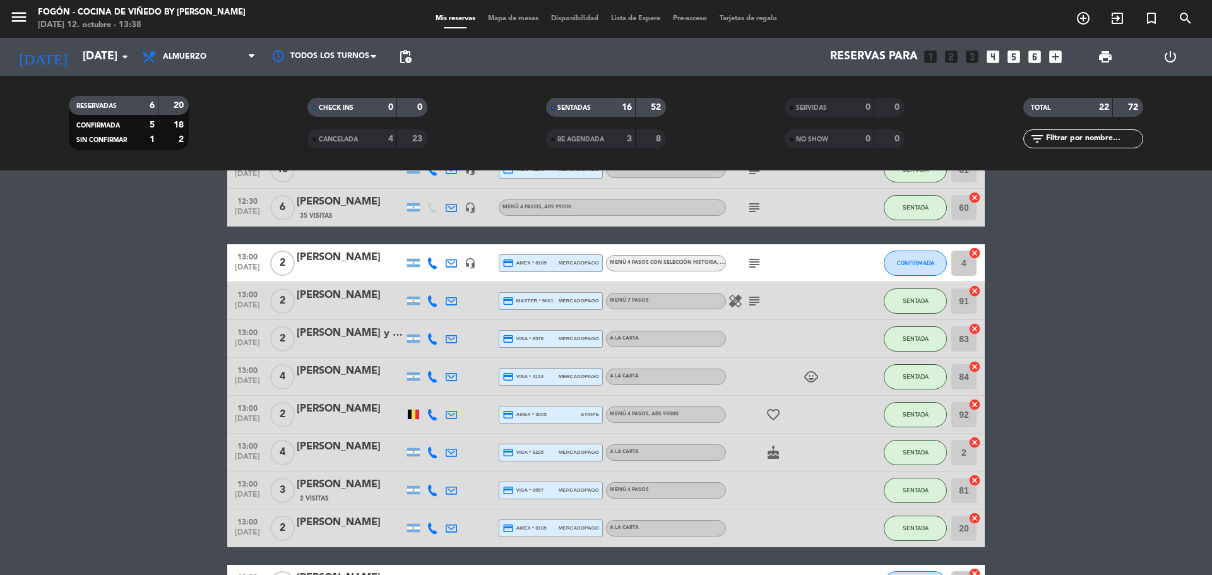
scroll to position [179, 0]
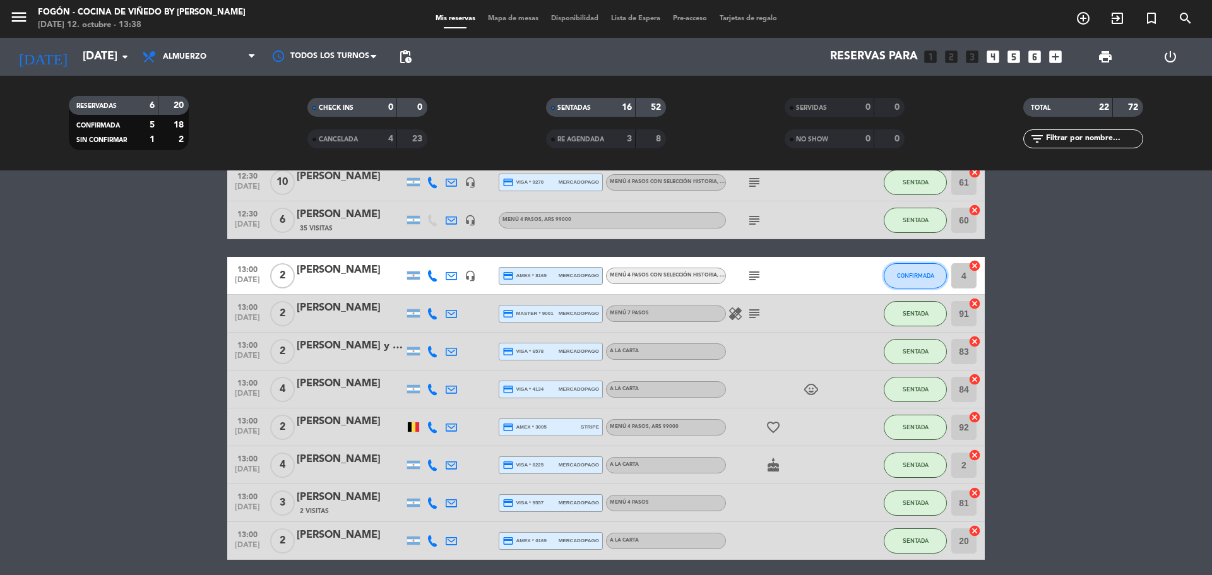
click at [928, 278] on span "CONFIRMADA" at bounding box center [915, 275] width 37 height 7
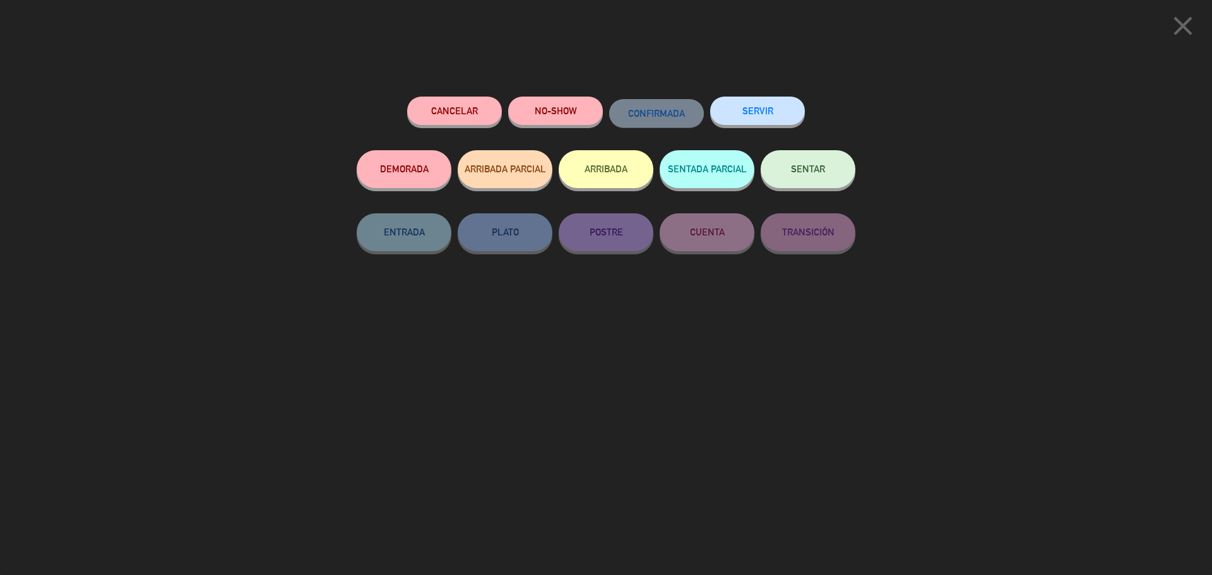
click at [792, 178] on button "SENTAR" at bounding box center [808, 169] width 95 height 38
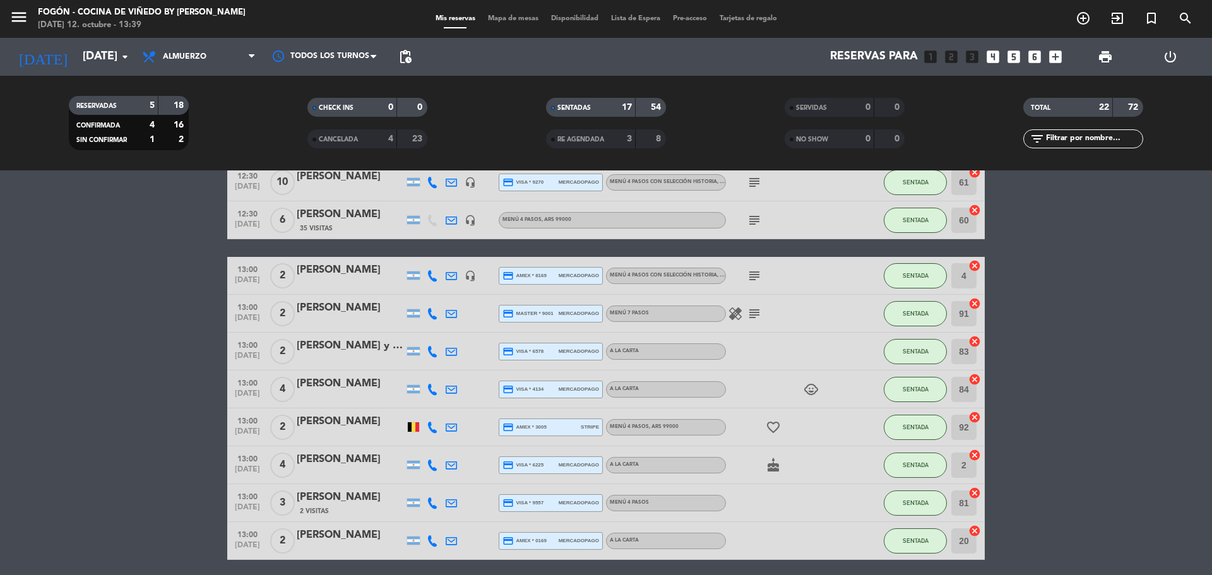
scroll to position [494, 0]
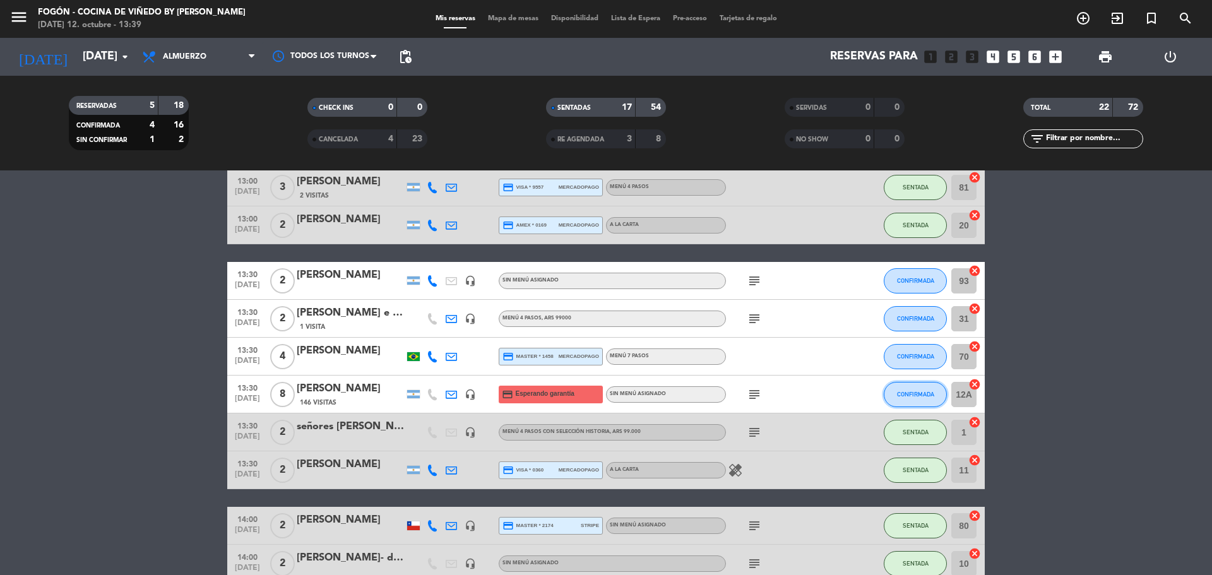
click at [916, 393] on span "CONFIRMADA" at bounding box center [915, 394] width 37 height 7
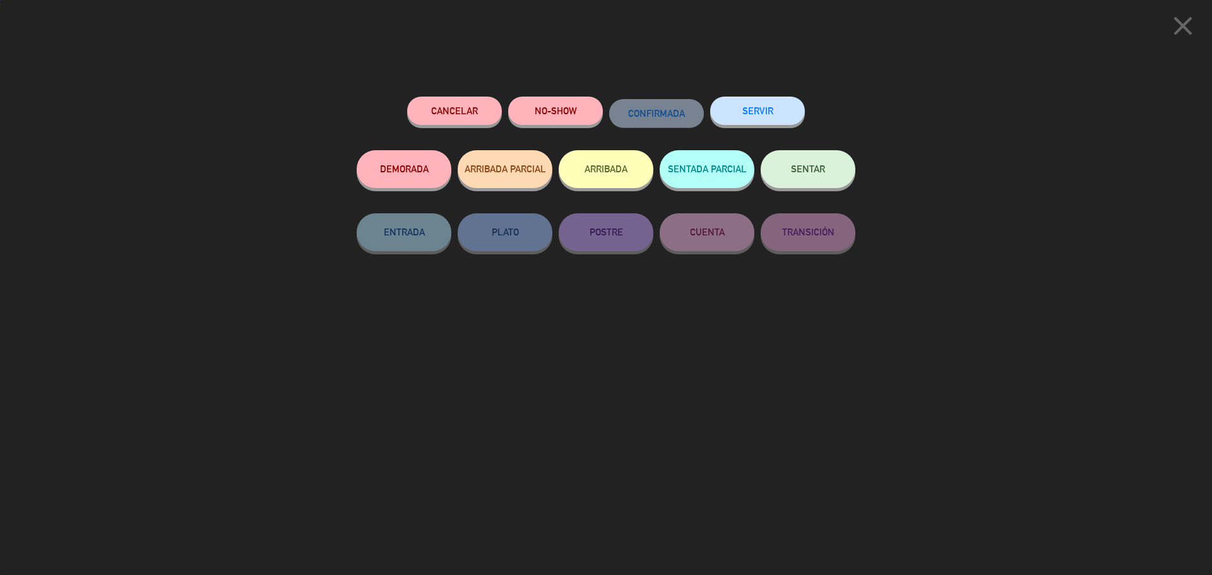
drag, startPoint x: 822, startPoint y: 169, endPoint x: 918, endPoint y: 213, distance: 105.1
click at [822, 168] on span "SENTAR" at bounding box center [808, 168] width 34 height 11
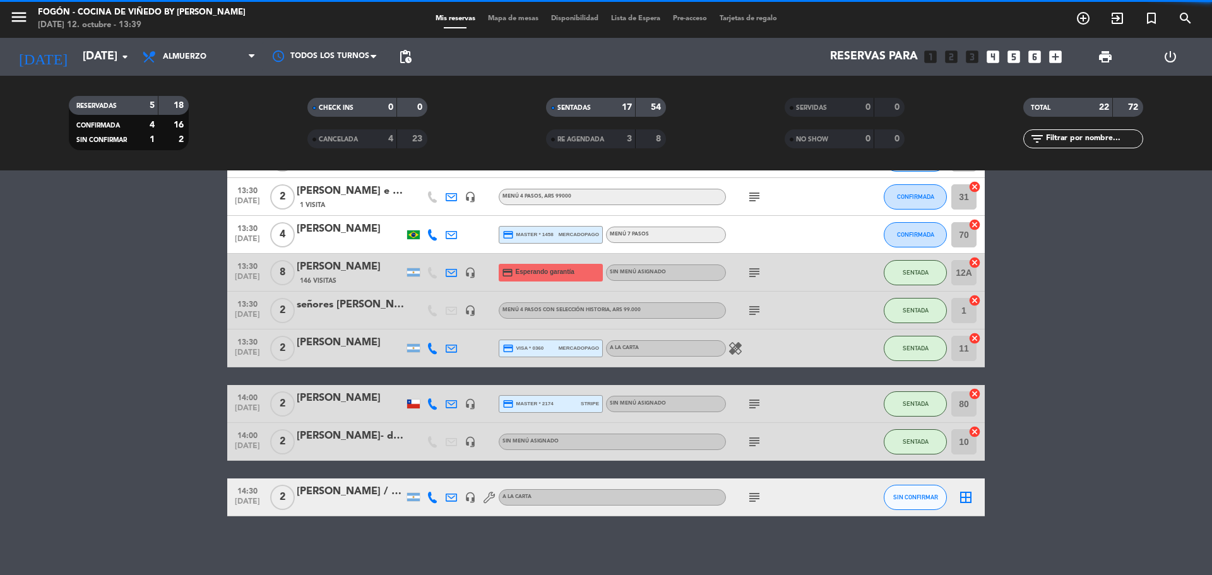
scroll to position [620, 0]
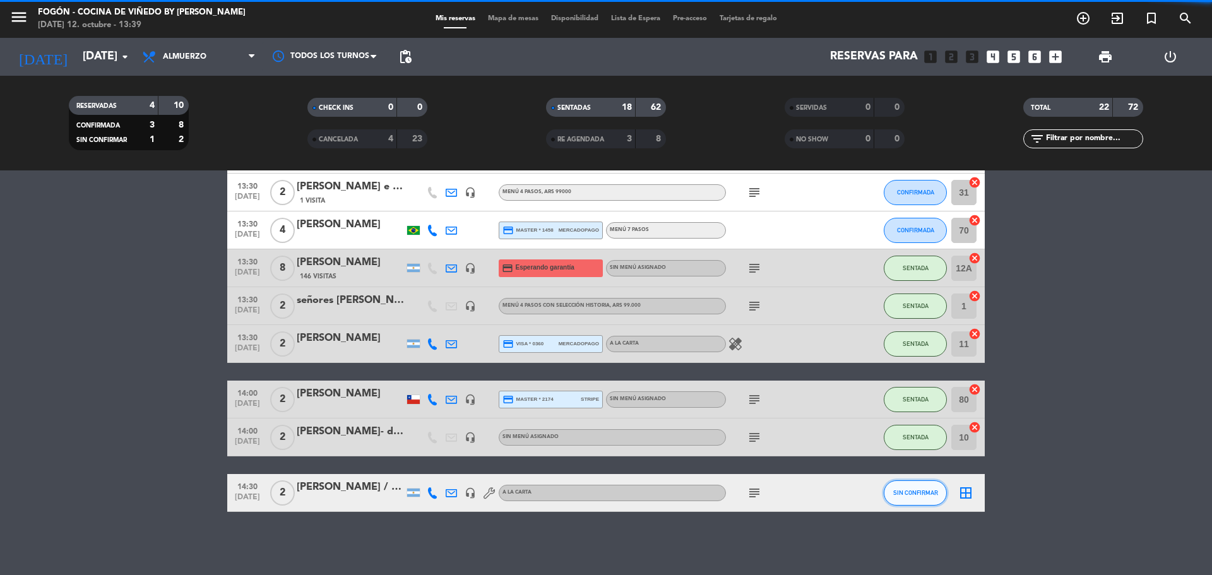
click at [922, 487] on button "SIN CONFIRMAR" at bounding box center [915, 492] width 63 height 25
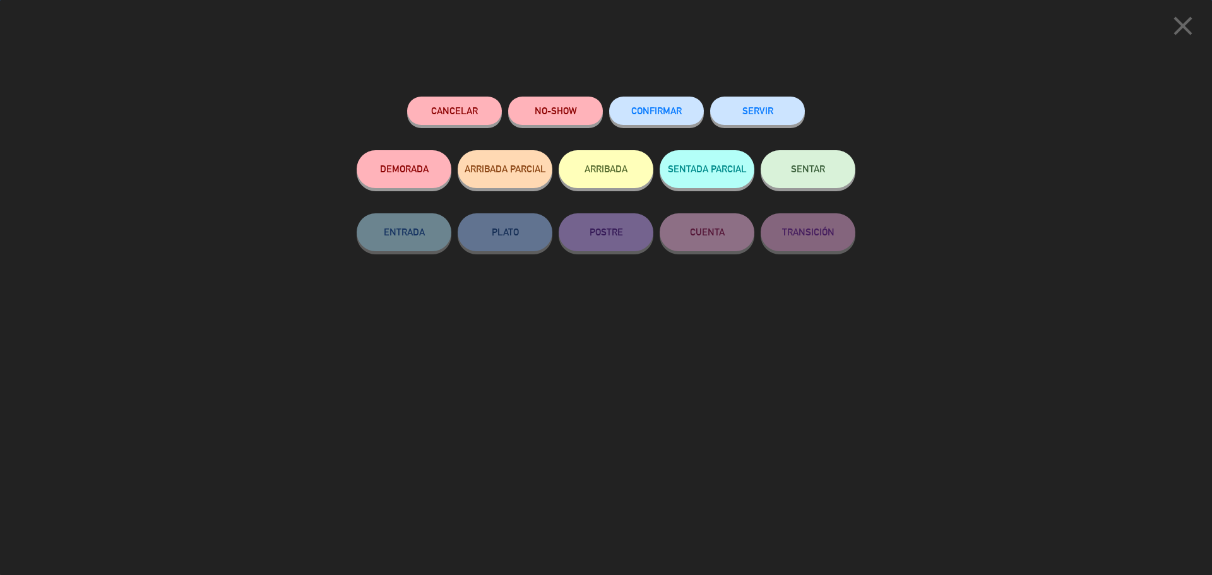
click at [828, 170] on button "SENTAR" at bounding box center [808, 169] width 95 height 38
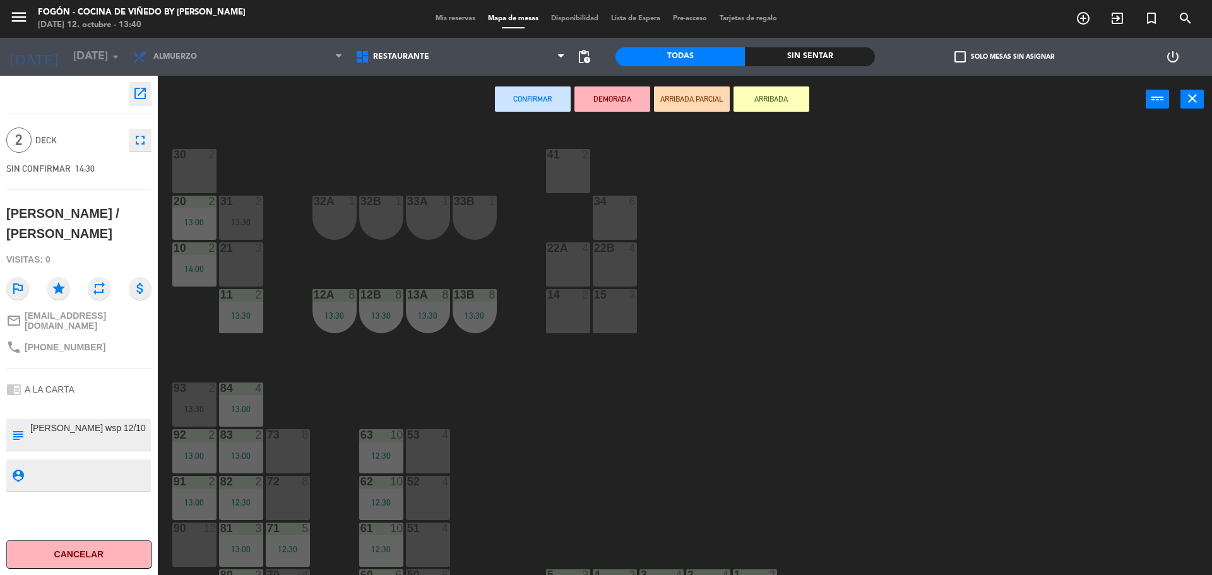
click at [609, 302] on div "15 3" at bounding box center [615, 311] width 44 height 44
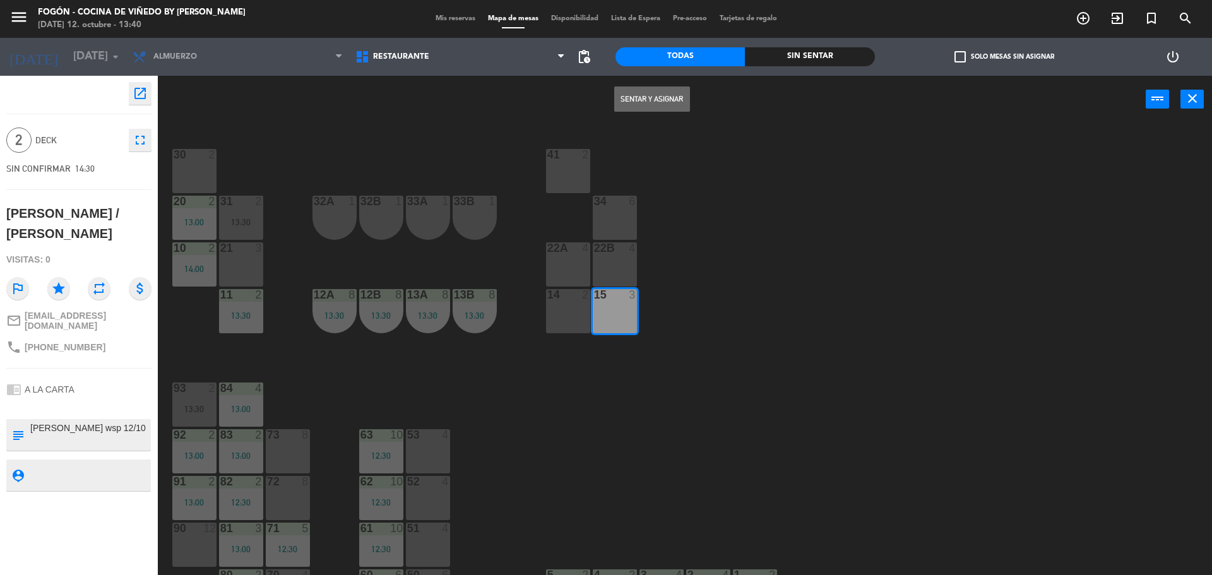
click at [660, 98] on button "Sentar y Asignar" at bounding box center [652, 98] width 76 height 25
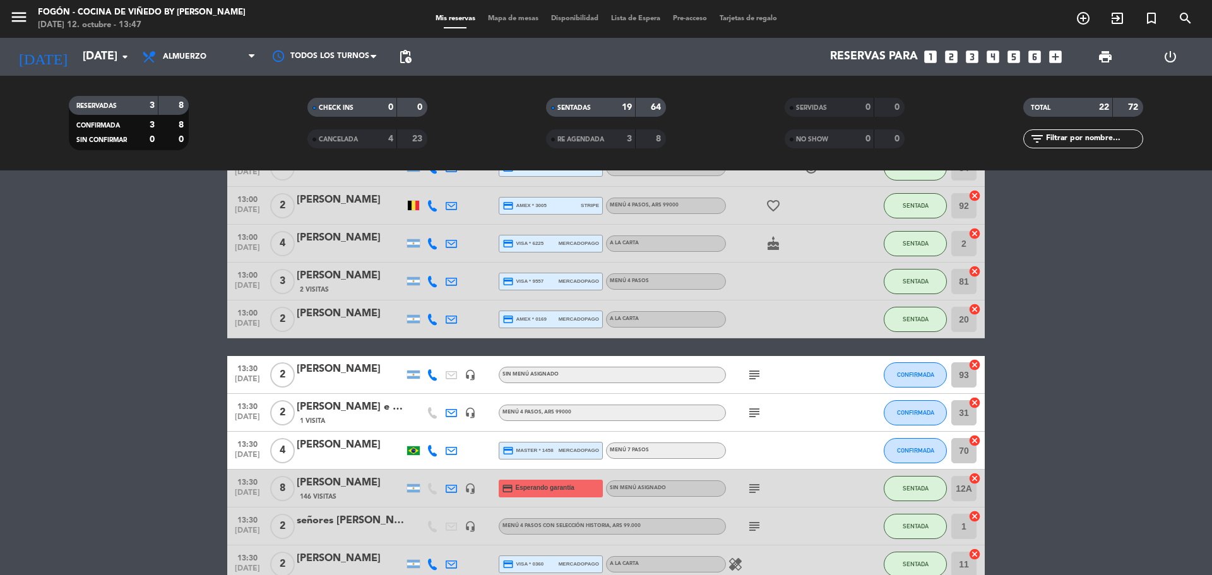
scroll to position [505, 0]
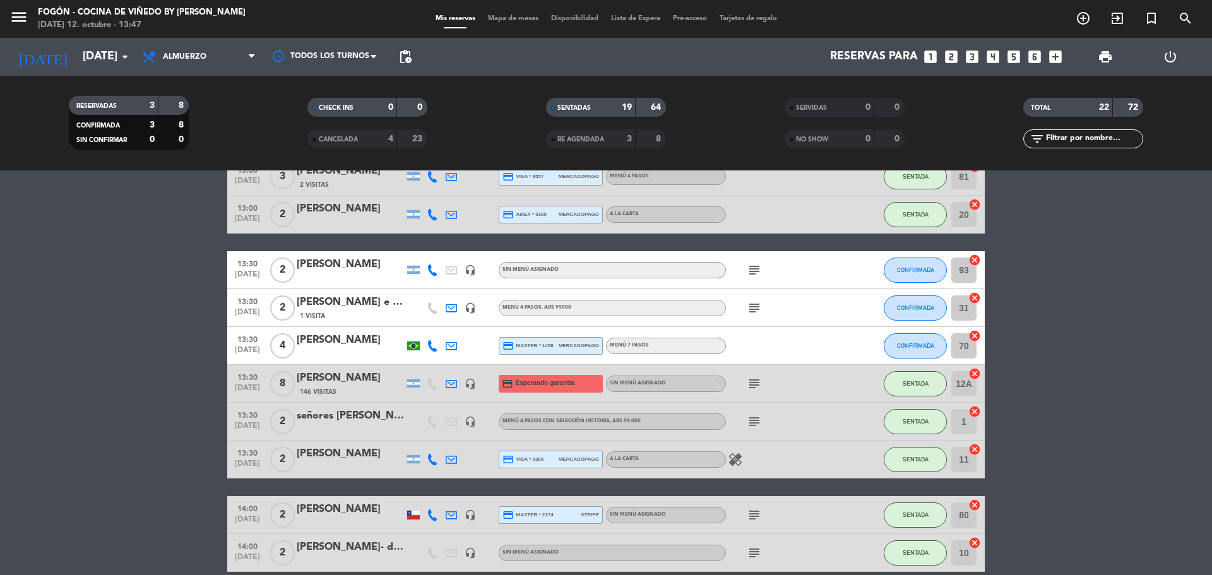
click at [755, 309] on icon "subject" at bounding box center [754, 307] width 15 height 15
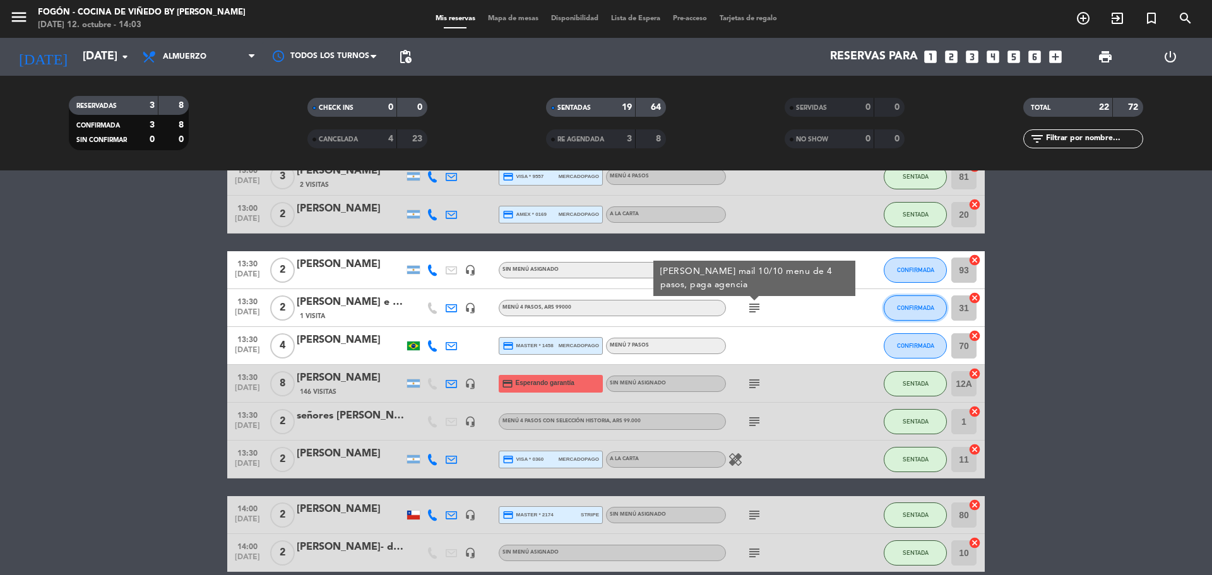
click at [922, 306] on span "CONFIRMADA" at bounding box center [915, 307] width 37 height 7
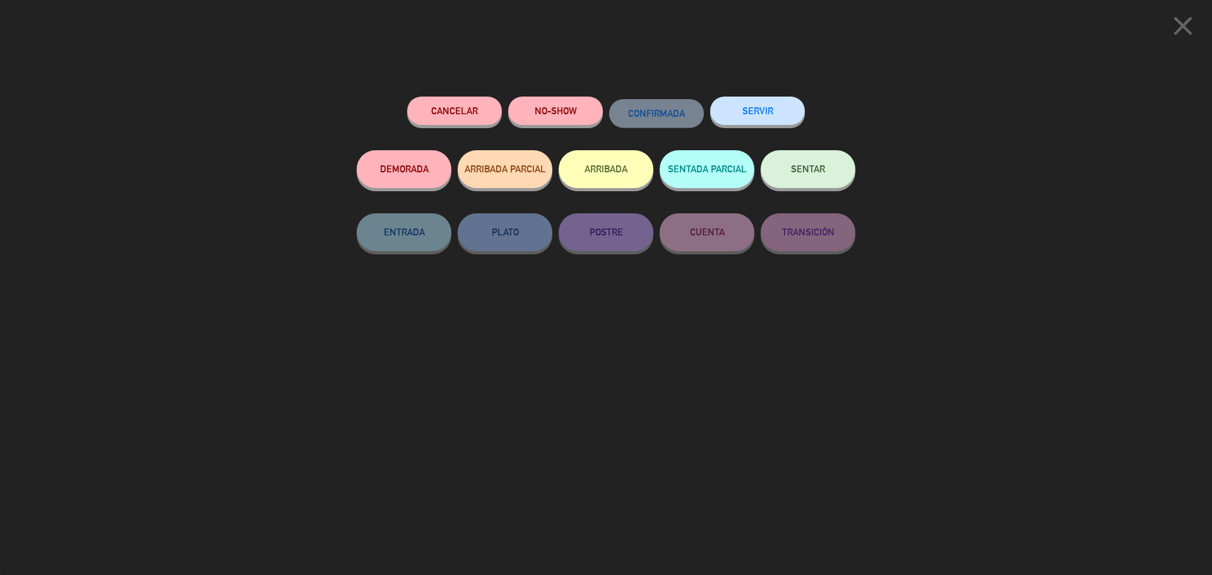
click at [812, 170] on span "SENTAR" at bounding box center [808, 168] width 34 height 11
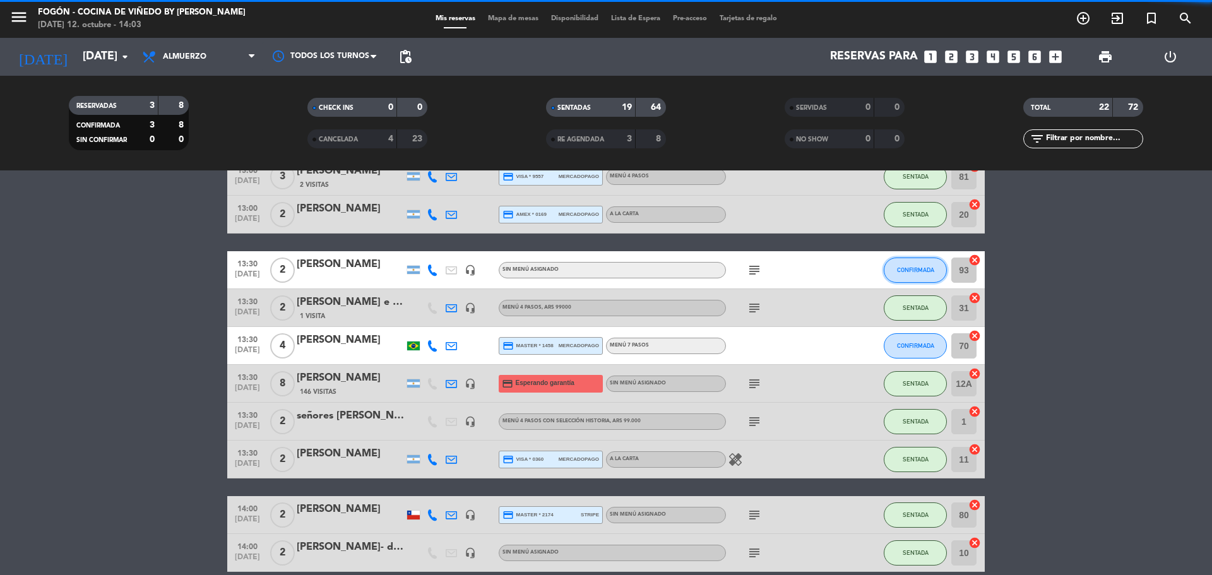
click at [900, 271] on span "CONFIRMADA" at bounding box center [915, 269] width 37 height 7
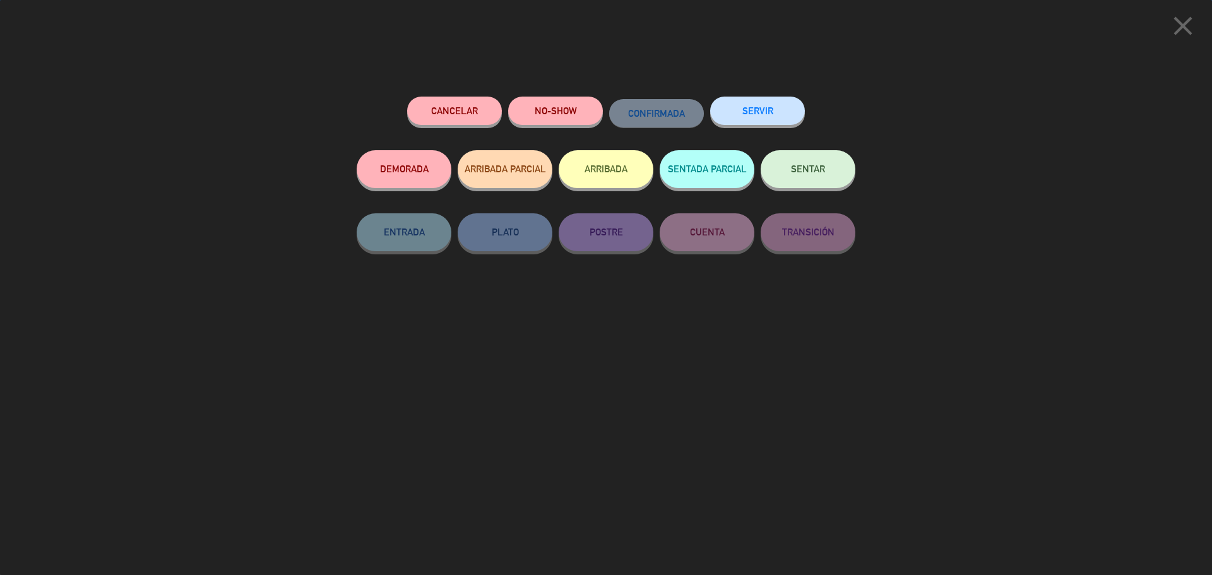
scroll to position [620, 0]
click at [819, 163] on button "SENTAR" at bounding box center [808, 169] width 95 height 38
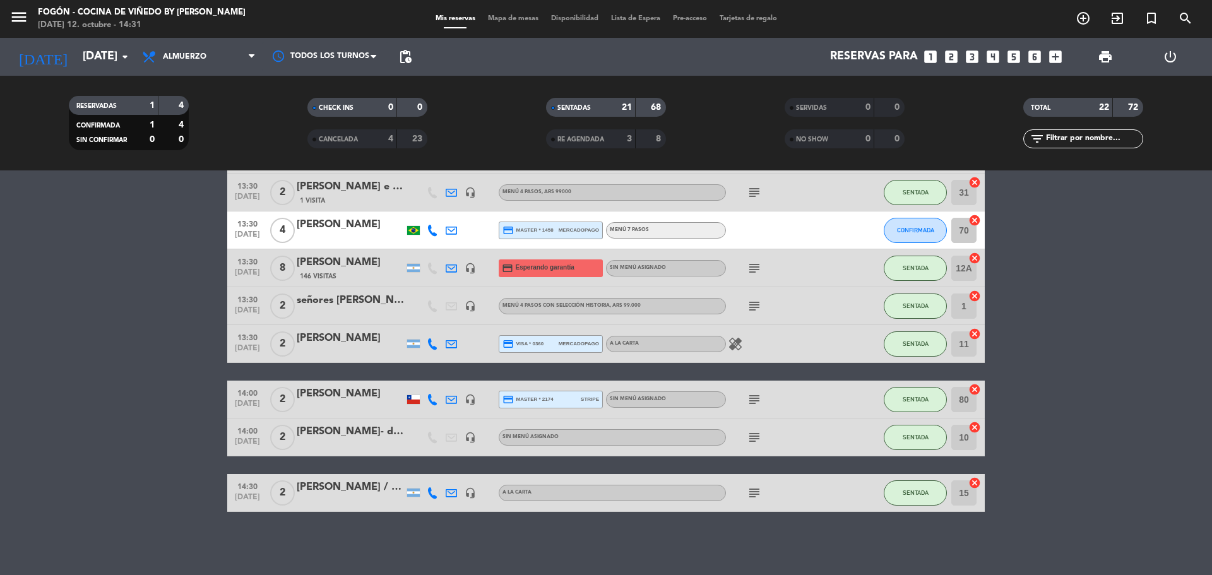
click at [453, 230] on icon at bounding box center [451, 230] width 11 height 11
click at [434, 234] on icon at bounding box center [432, 230] width 11 height 11
click at [434, 349] on icon at bounding box center [432, 343] width 11 height 11
click at [434, 405] on icon at bounding box center [432, 399] width 11 height 11
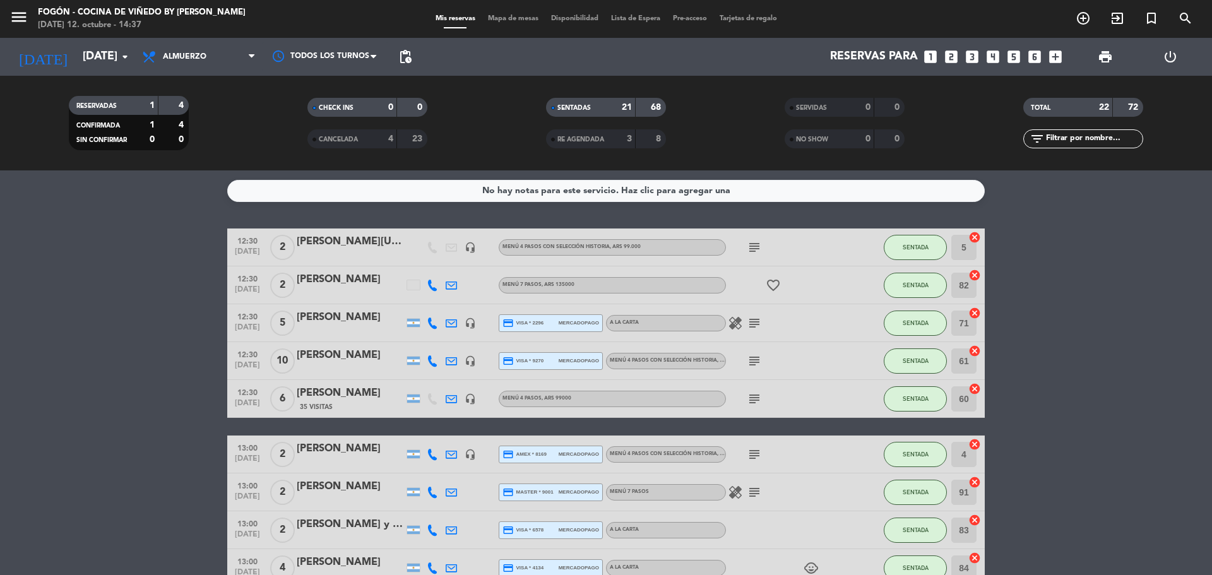
scroll to position [353, 0]
